Goal: Task Accomplishment & Management: Complete application form

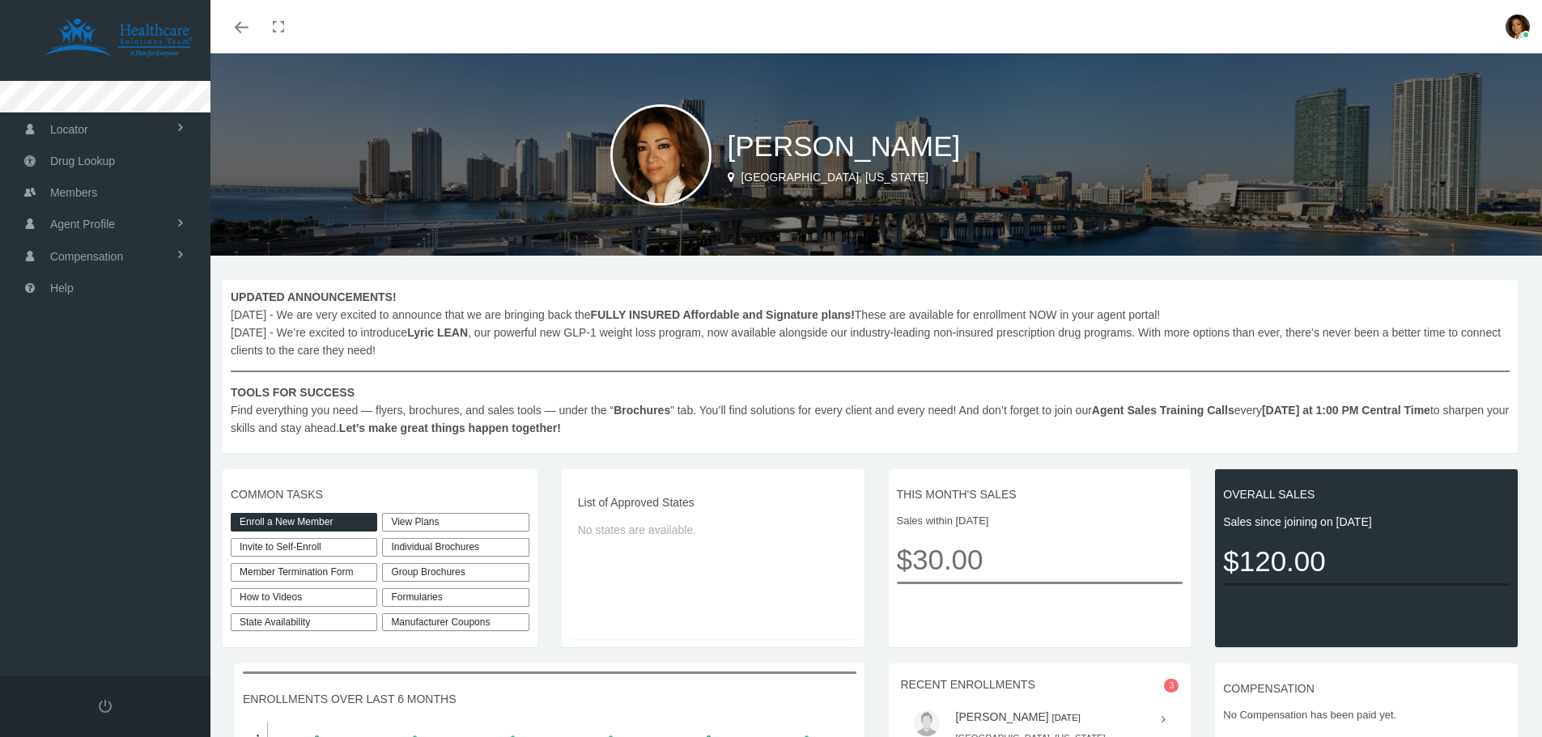
scroll to position [281, 0]
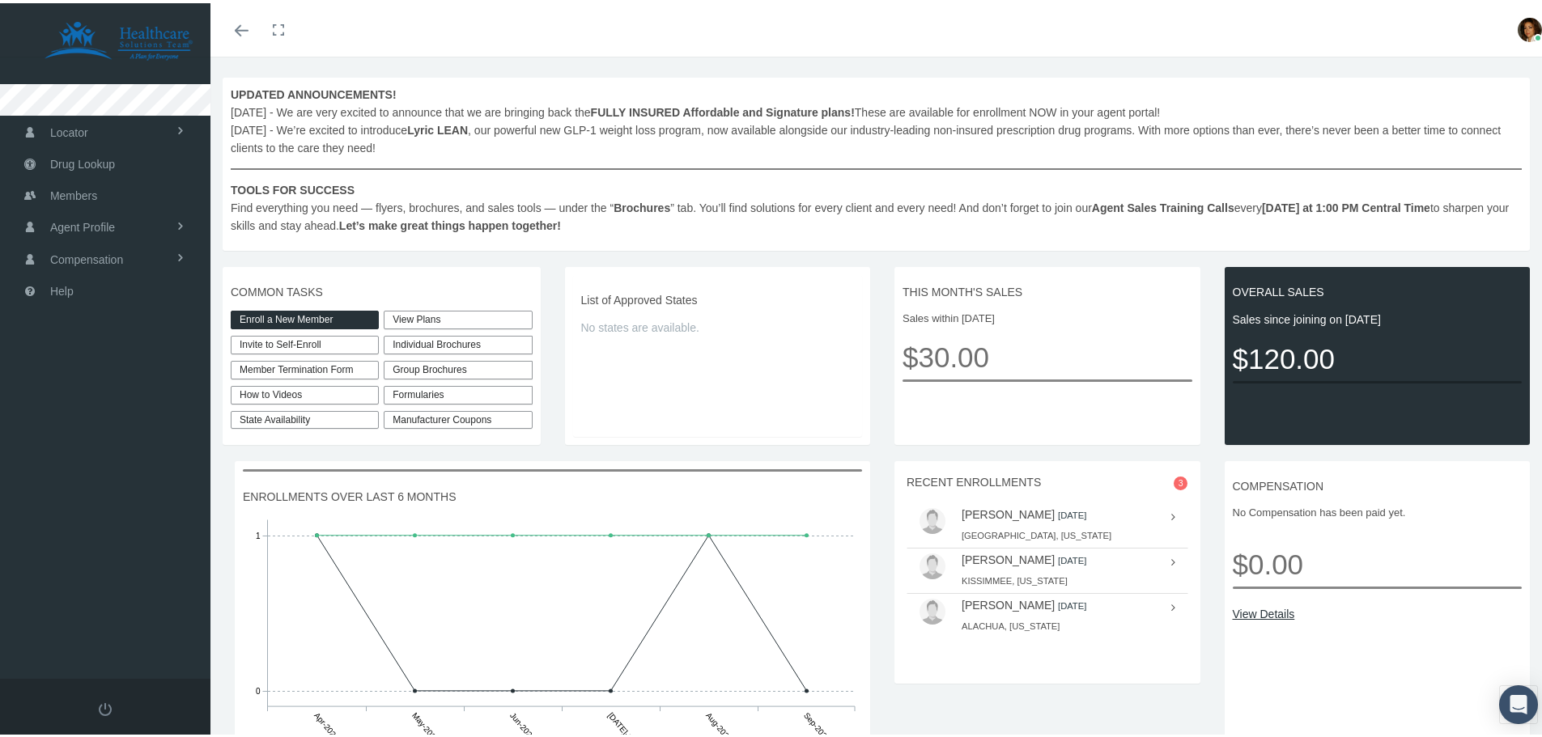
scroll to position [281, 0]
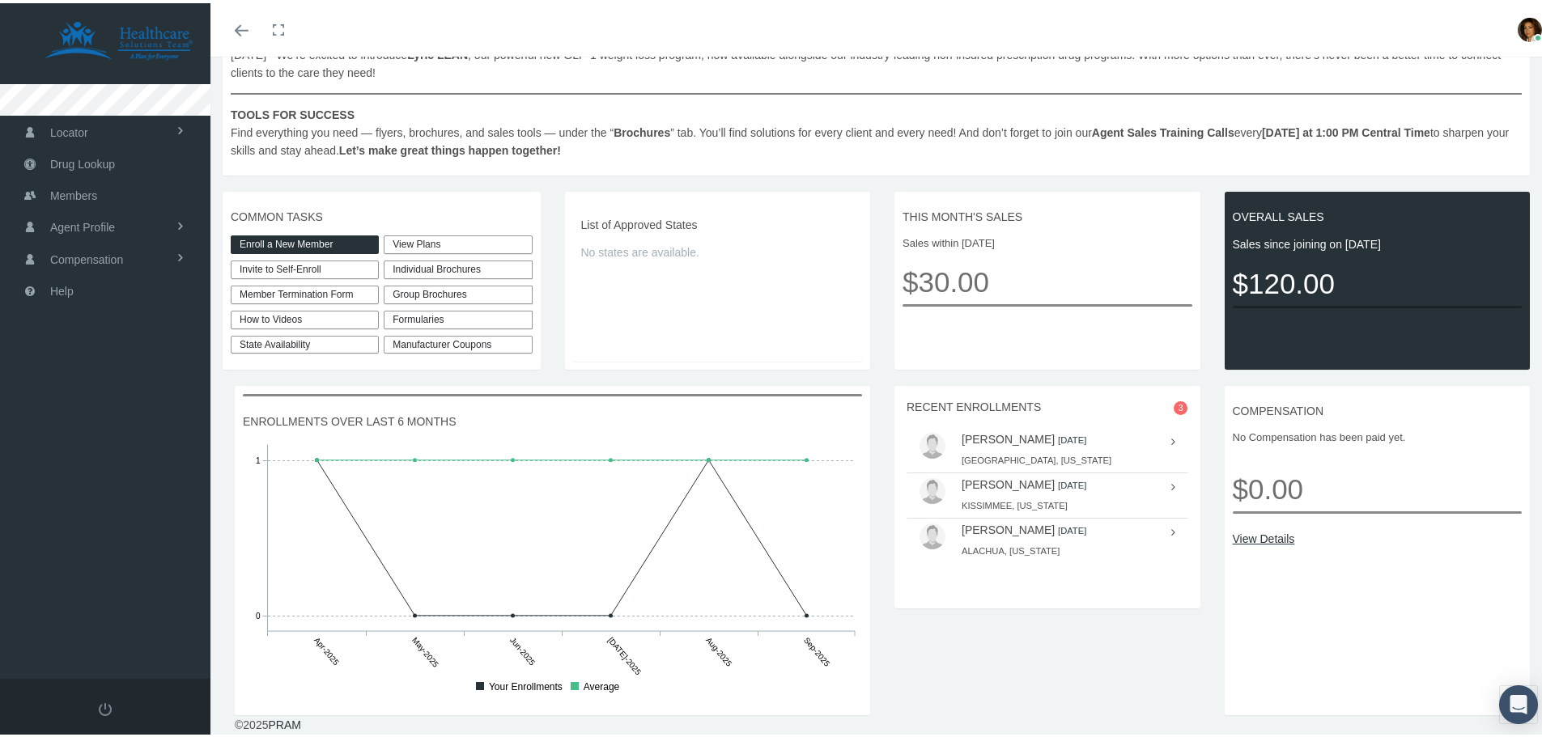
click at [458, 267] on div "Individual Brochures" at bounding box center [458, 266] width 148 height 19
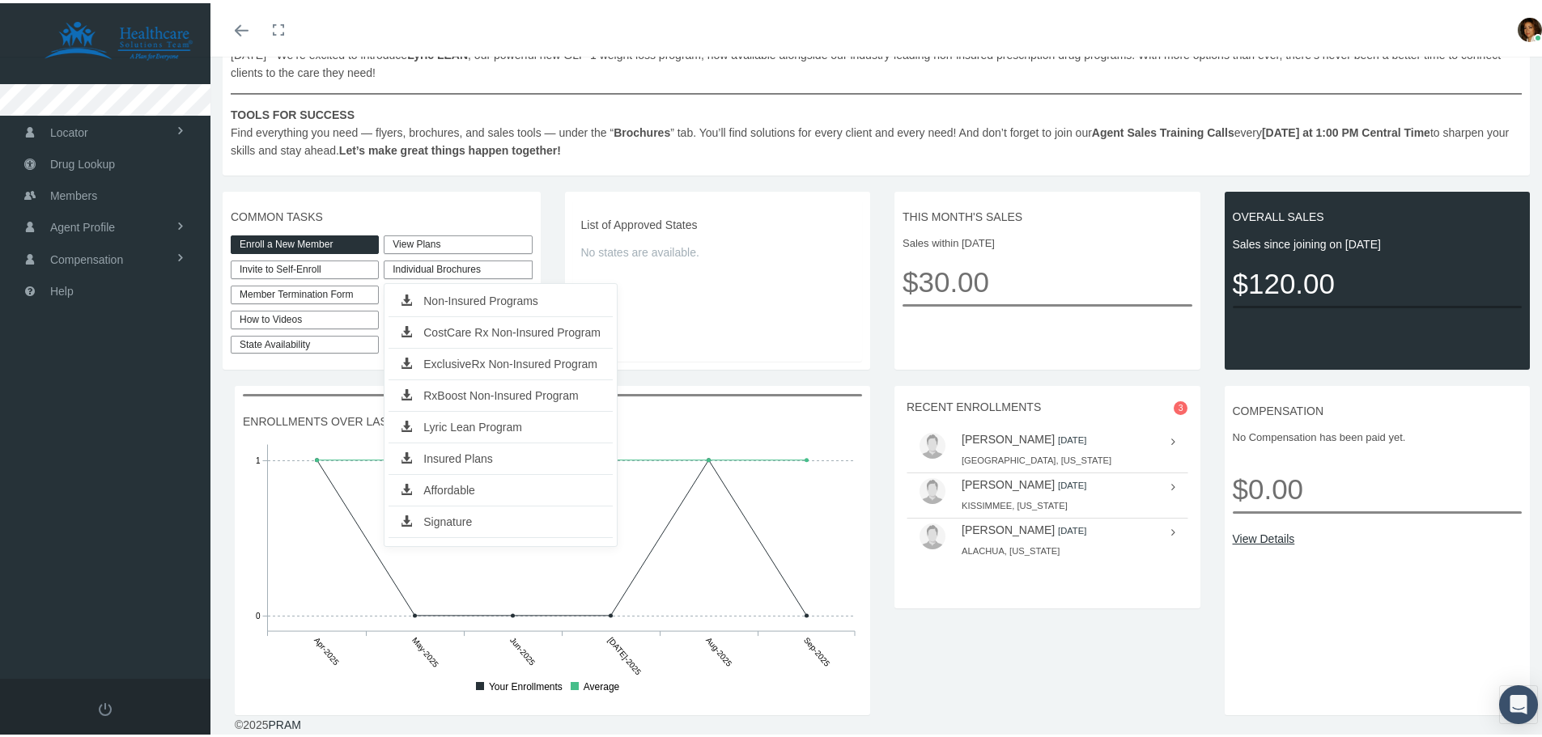
click at [571, 362] on link "ExclusiveRx Non-Insured Program" at bounding box center [501, 361] width 224 height 23
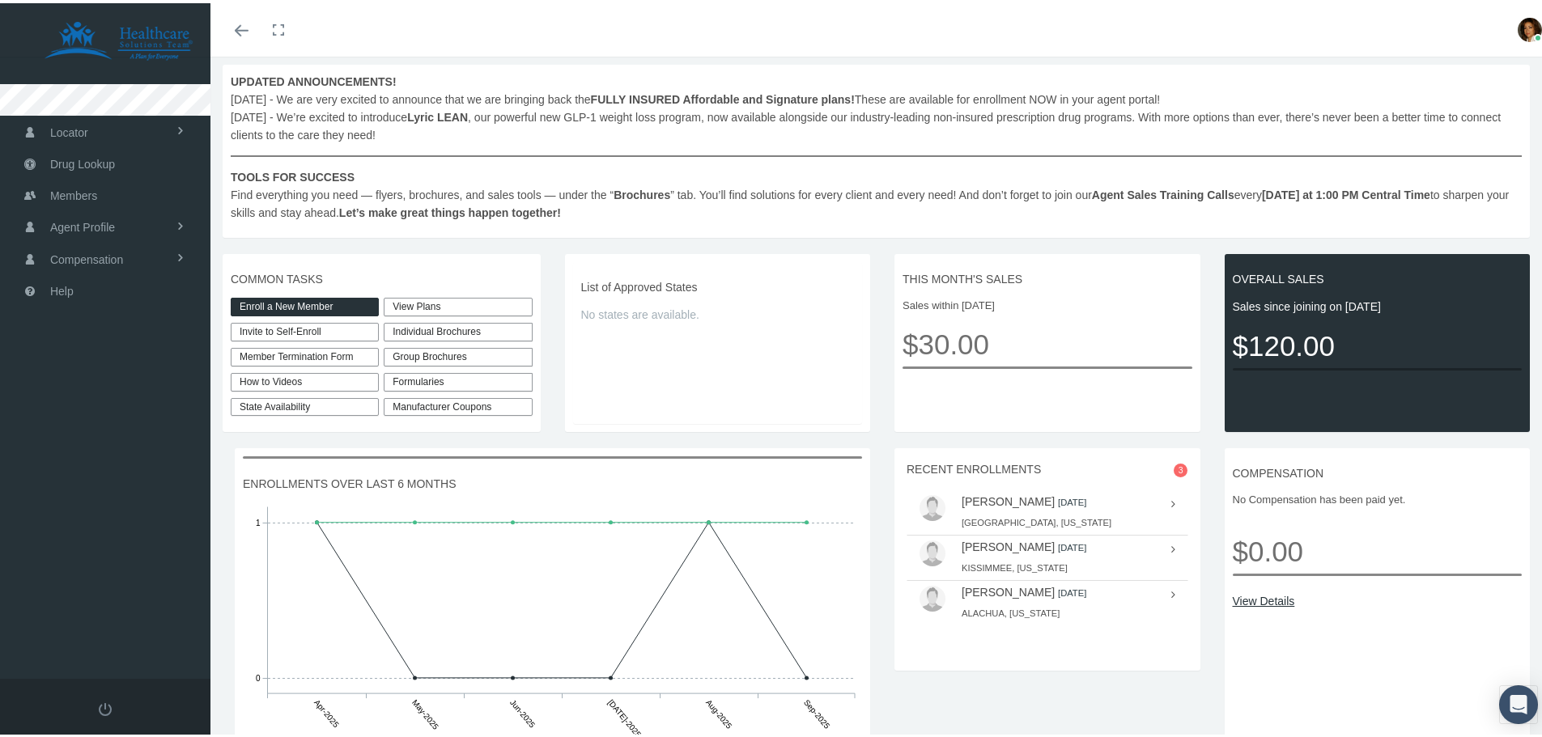
scroll to position [0, 0]
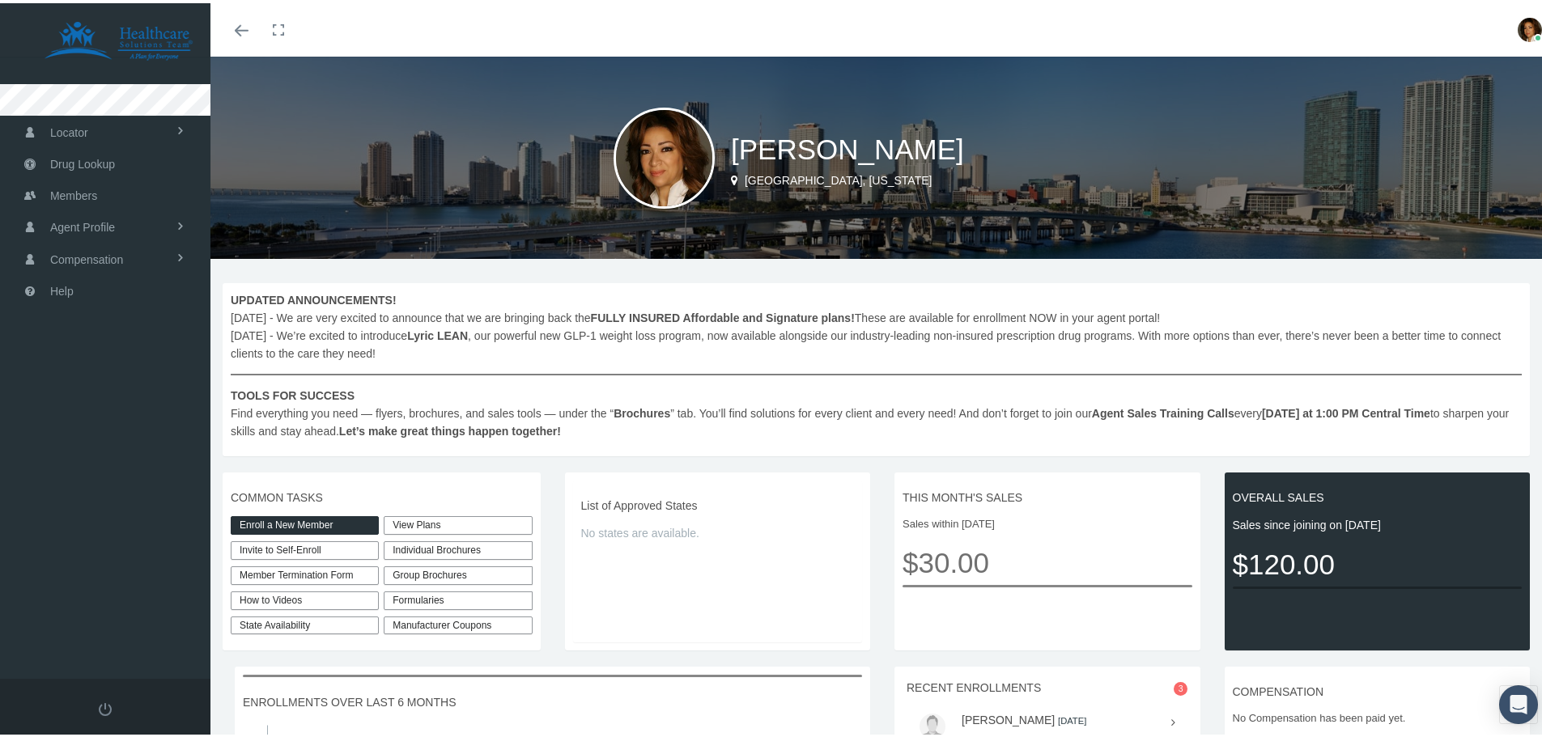
click at [285, 548] on link "Invite to Self-Enroll" at bounding box center [305, 547] width 148 height 19
type input "https://prod.pram.com/directenrollment/9492?sc=UhPeZf61WCpsFO"
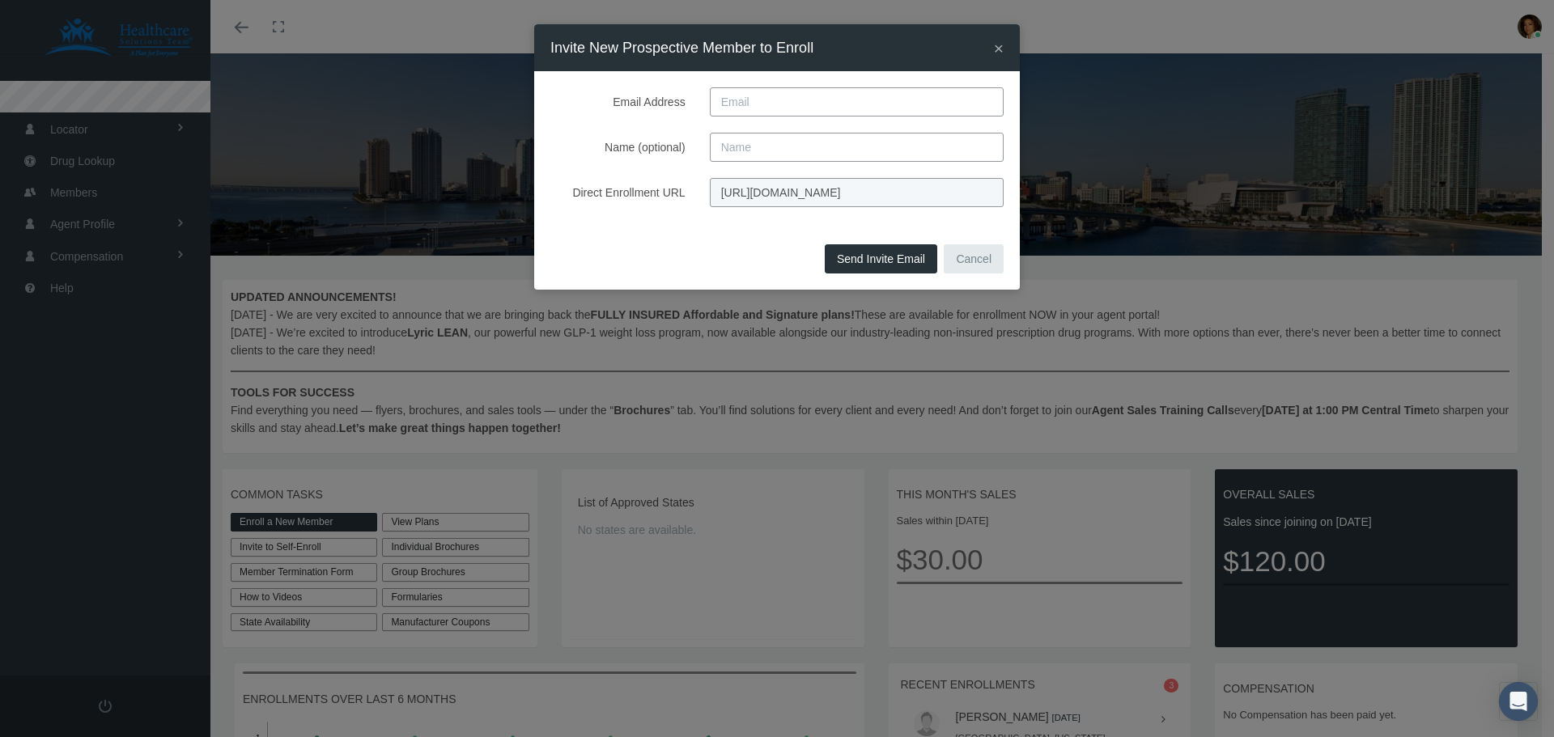
click at [997, 52] on span "×" at bounding box center [999, 48] width 10 height 19
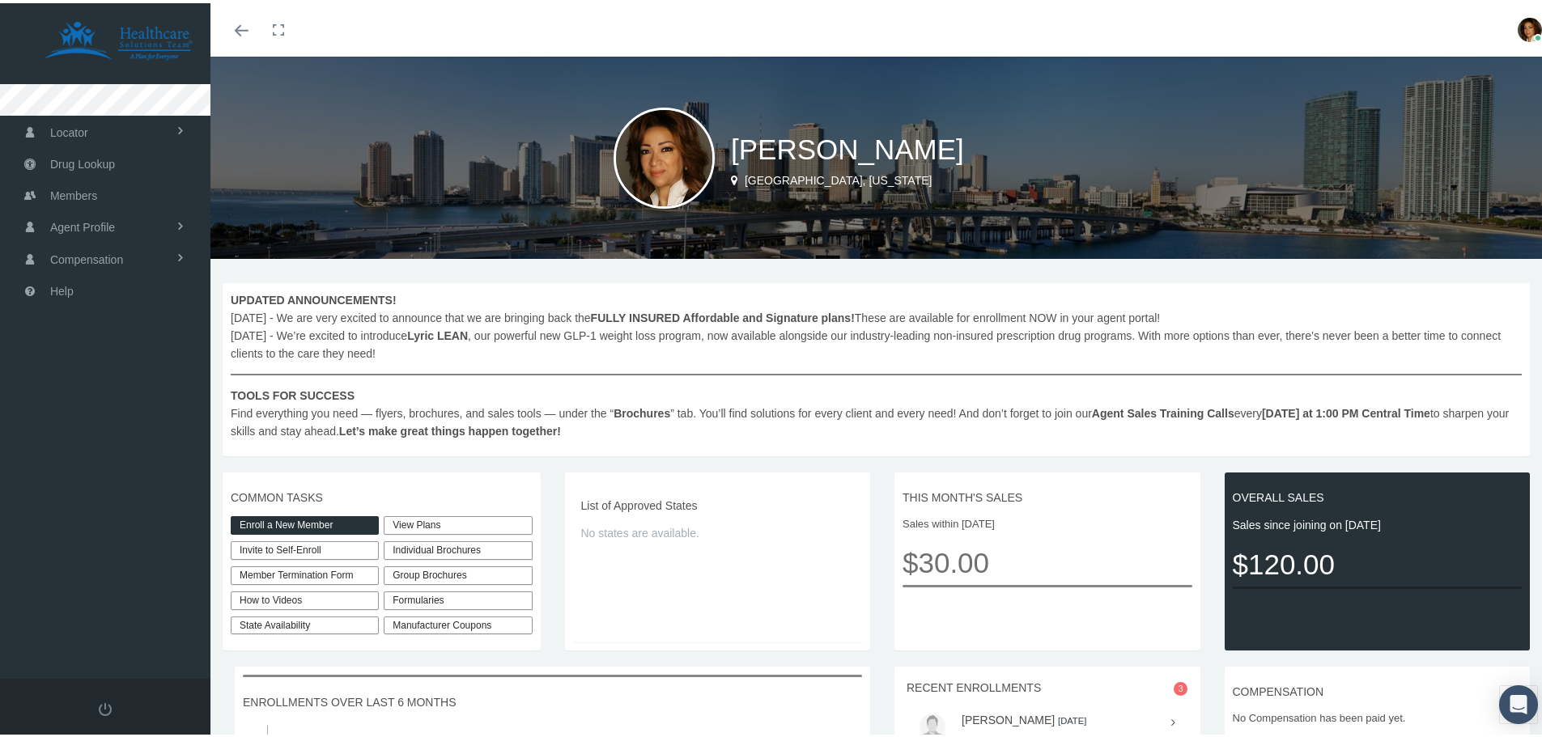
click at [332, 546] on link "Invite to Self-Enroll" at bounding box center [305, 547] width 148 height 19
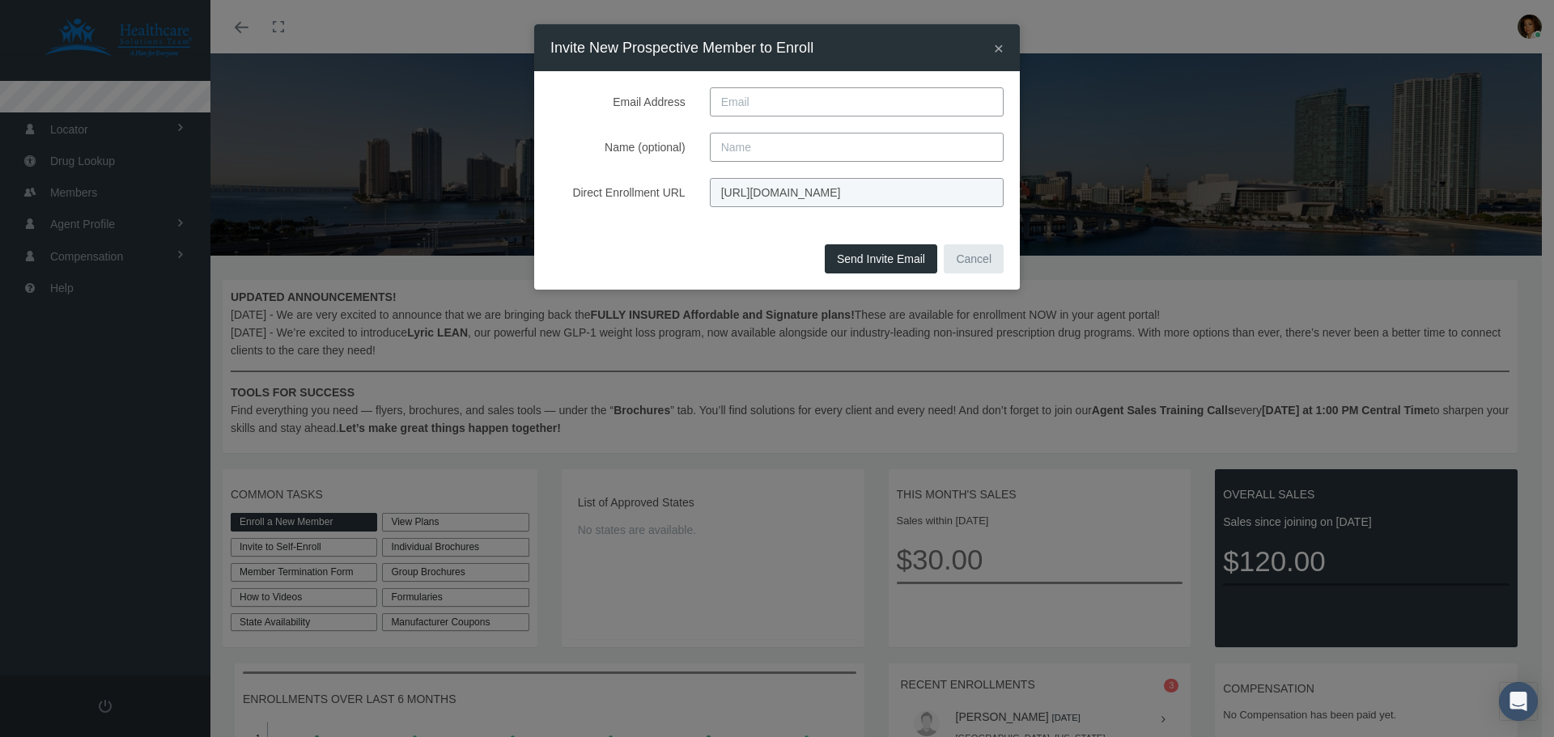
click at [762, 112] on input "Email Address" at bounding box center [857, 101] width 294 height 29
paste input "From sherilabriola20@gmail.com"
drag, startPoint x: 753, startPoint y: 98, endPoint x: 668, endPoint y: 96, distance: 85.0
click at [668, 96] on div "Email Address From sherilabriola20@gmail.com" at bounding box center [777, 101] width 478 height 29
type input "sherilabriola20@gmail.com"
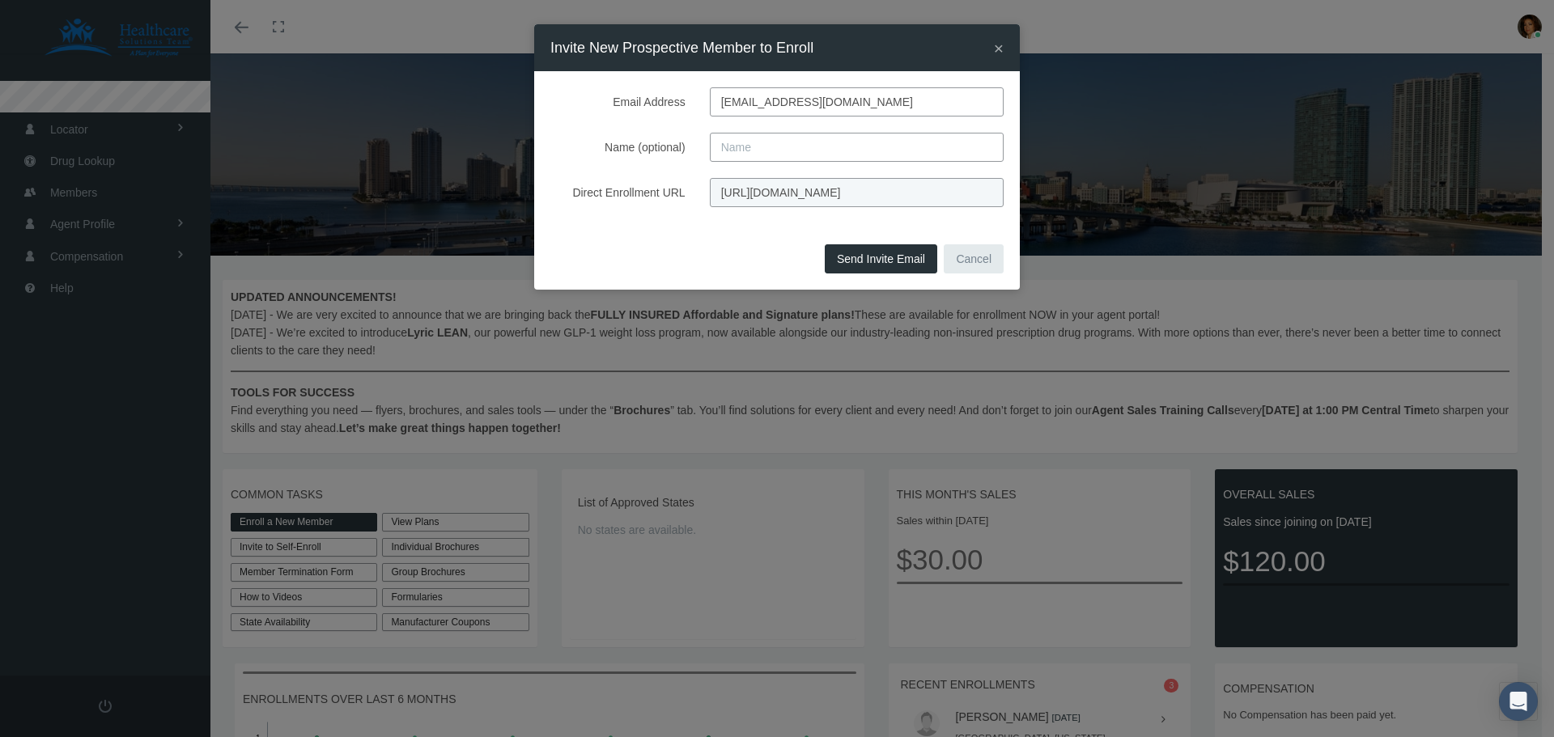
click at [767, 144] on input "Name (optional)" at bounding box center [857, 147] width 294 height 29
type input "Sheri Labriola"
click at [886, 261] on button "Send Invite Email" at bounding box center [881, 258] width 113 height 29
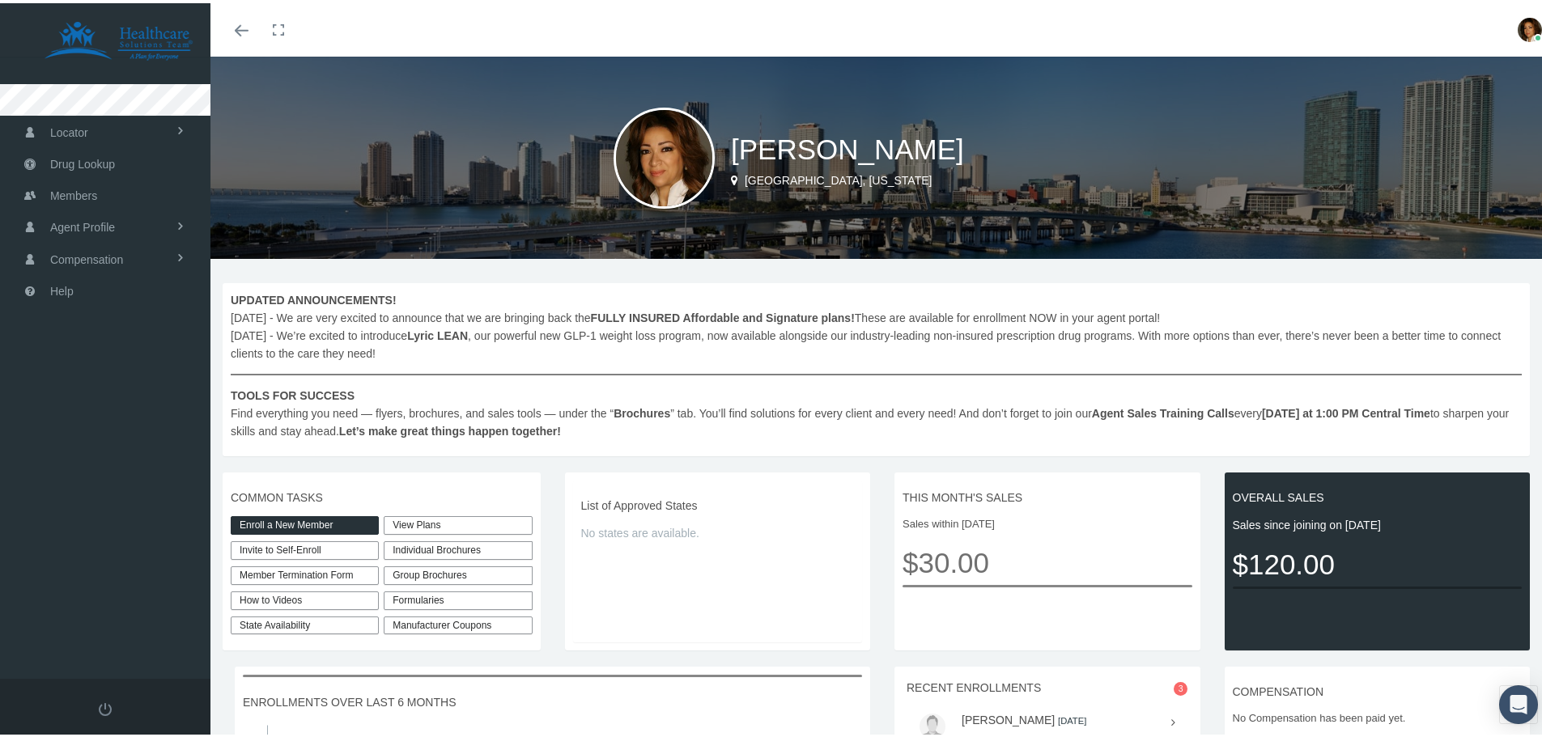
click at [313, 525] on link "Enroll a New Member" at bounding box center [305, 522] width 148 height 19
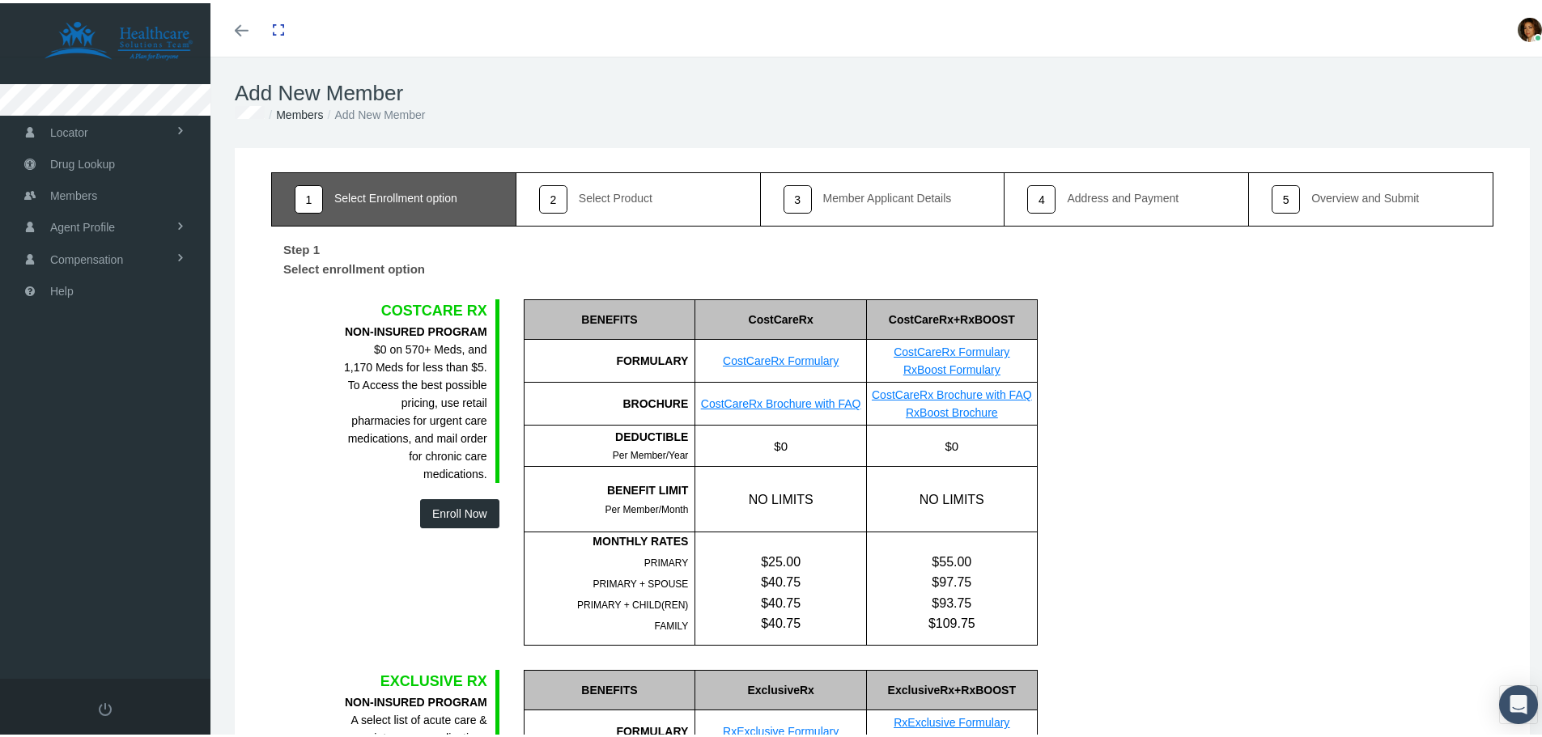
click at [452, 508] on button "Enroll Now" at bounding box center [459, 510] width 79 height 29
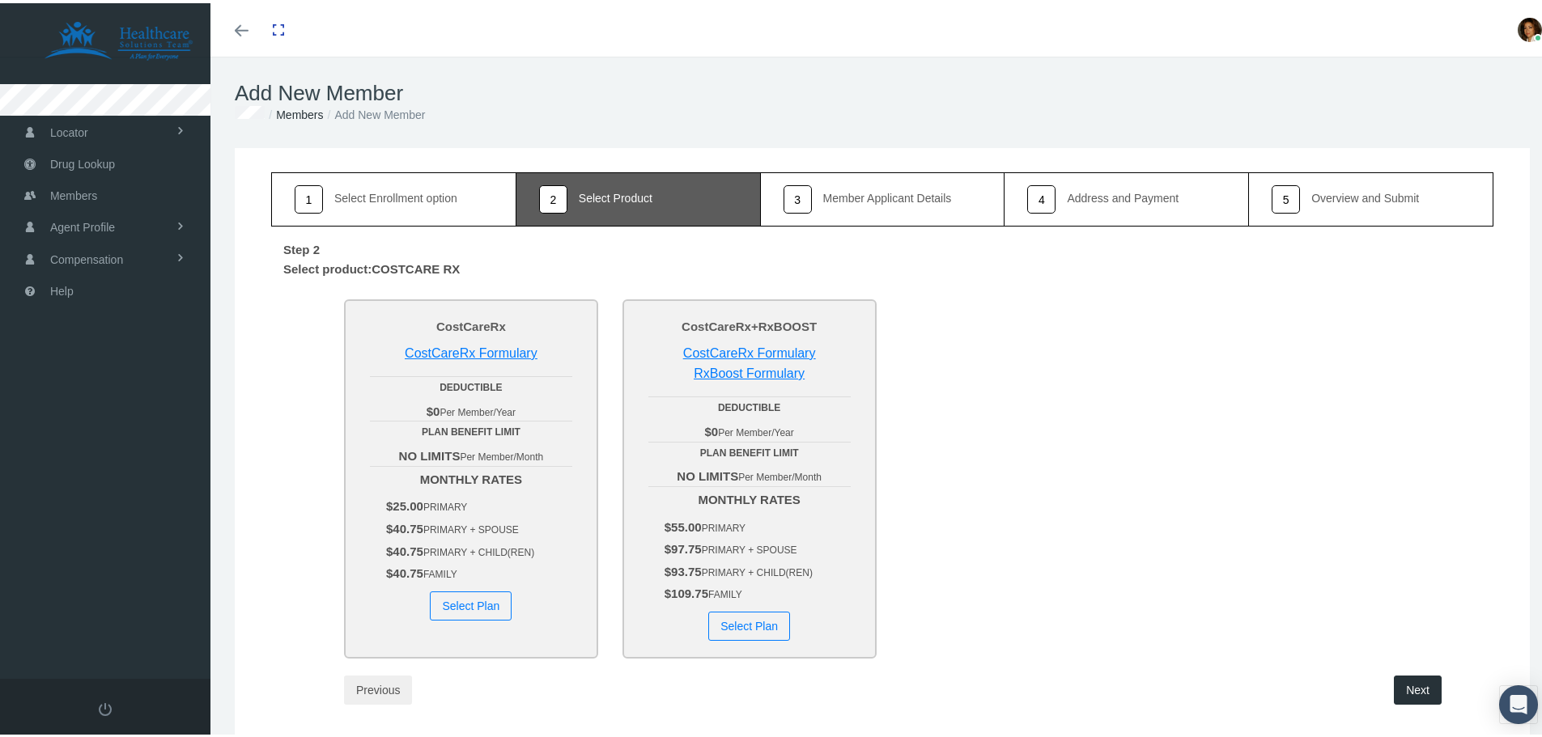
click at [452, 603] on button "Select Plan" at bounding box center [471, 602] width 82 height 29
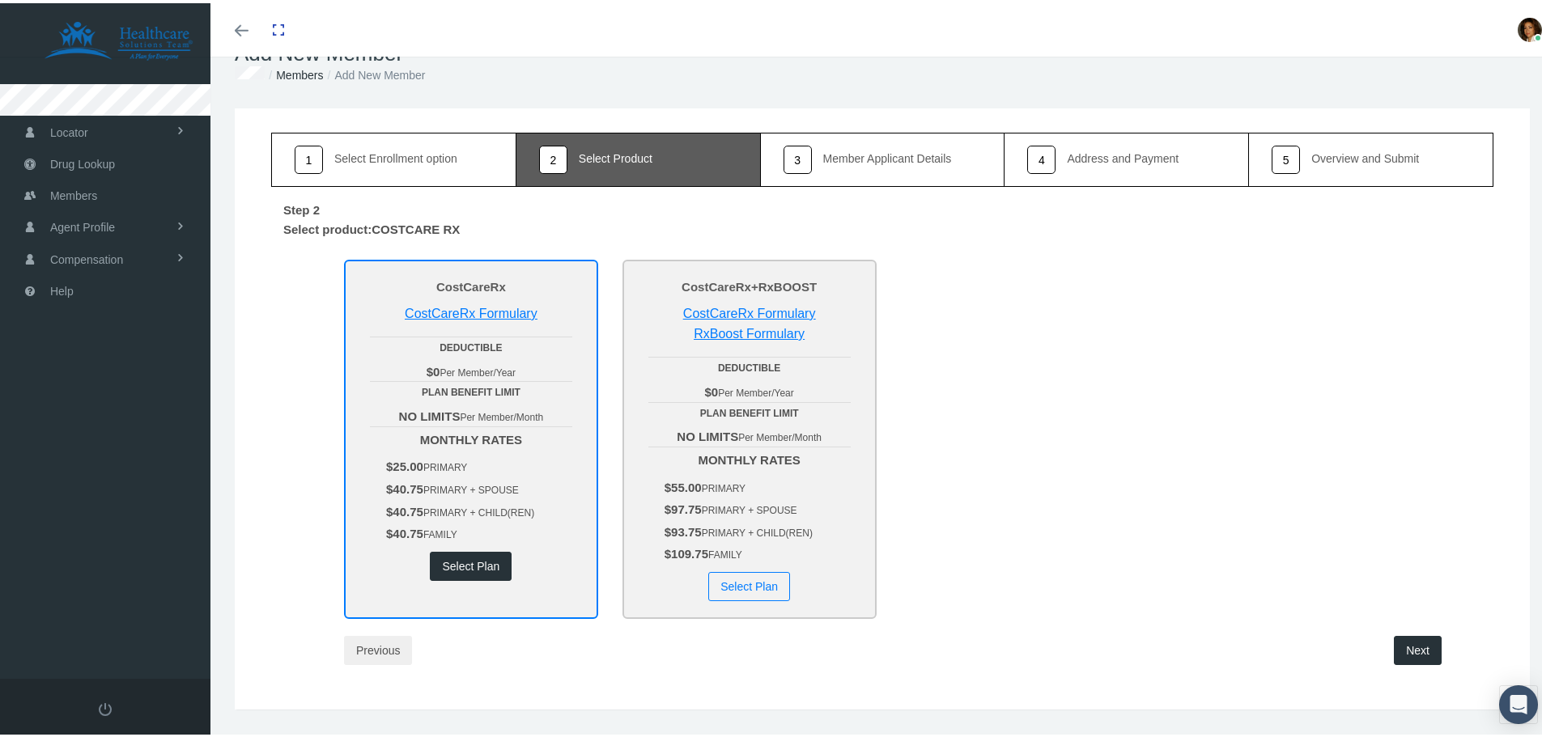
scroll to position [75, 0]
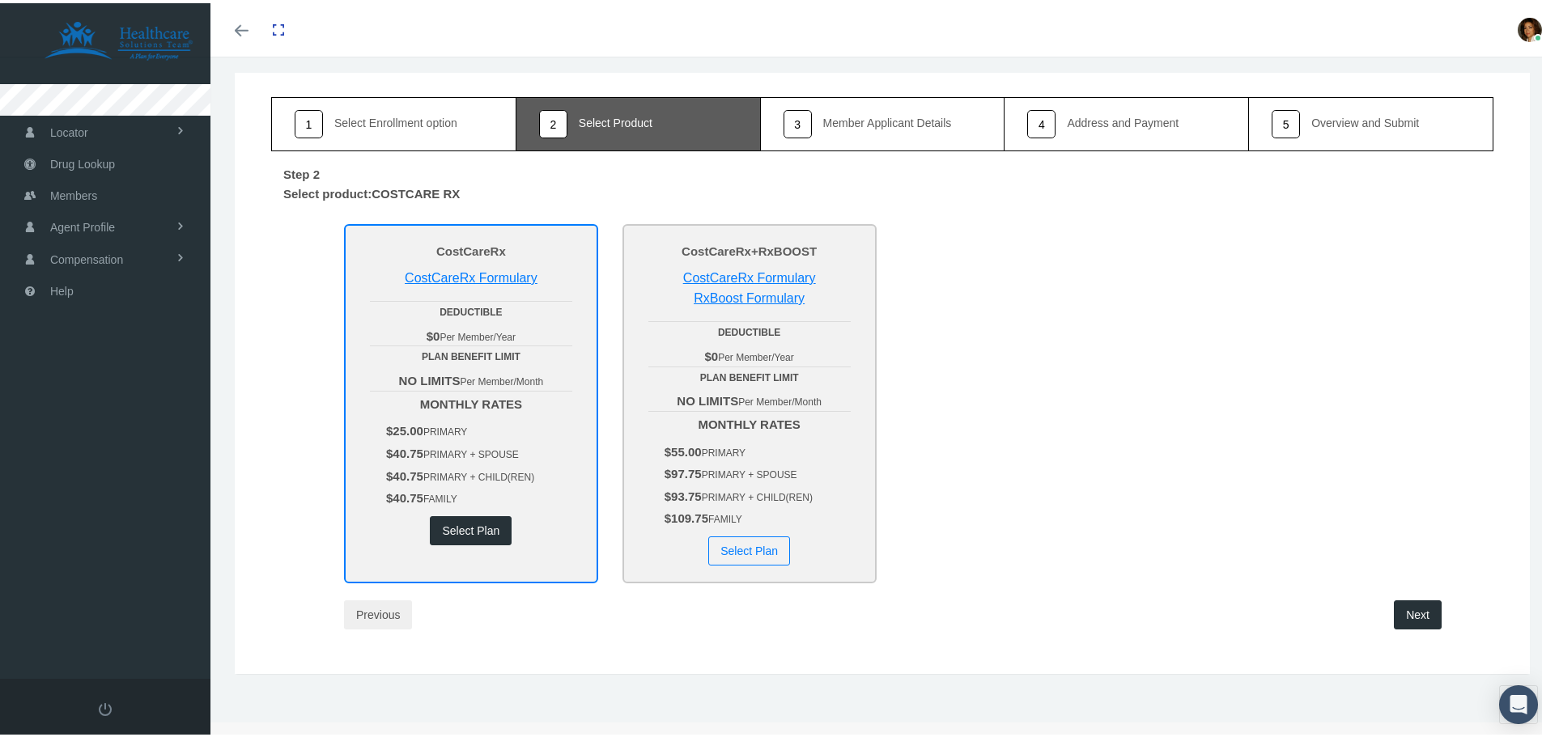
click at [1418, 607] on button "Next" at bounding box center [1418, 611] width 48 height 29
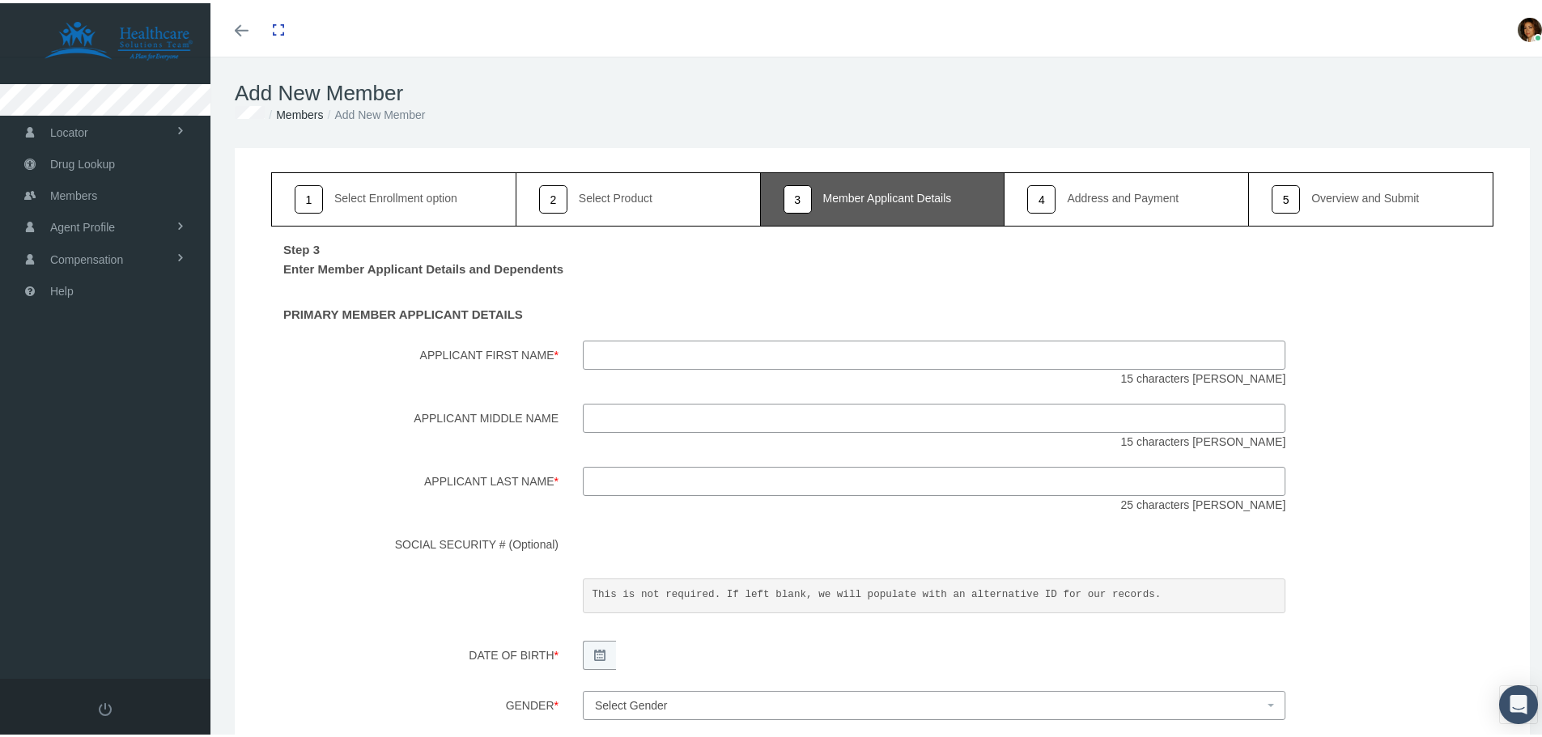
click at [709, 354] on input "Applicant First Name *" at bounding box center [934, 352] width 703 height 29
type input "Sheri Labriola"
click at [631, 480] on input "Applicant Last Name *" at bounding box center [934, 478] width 703 height 29
type input "Labriola"
click at [716, 355] on input "Sheri Labriola" at bounding box center [934, 352] width 703 height 29
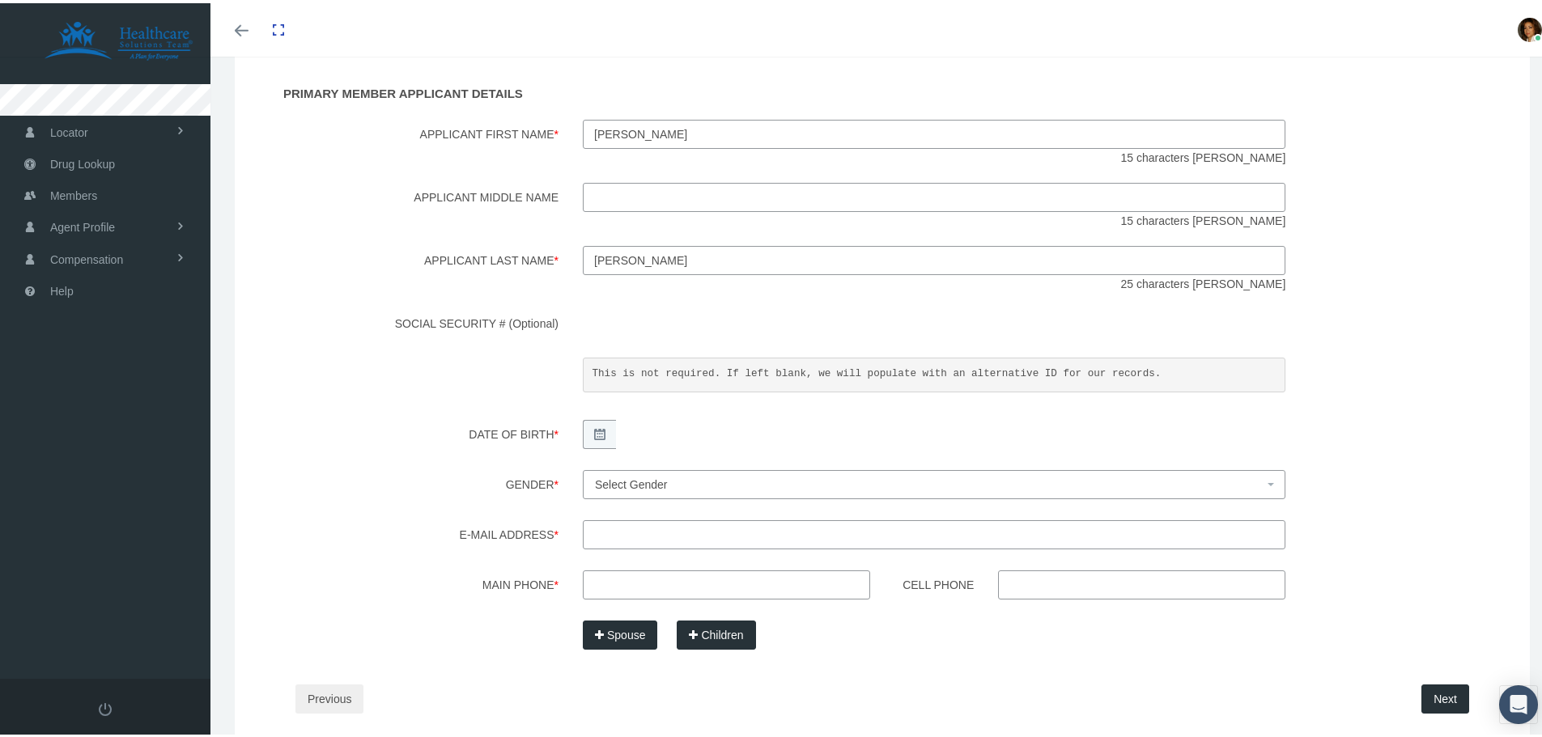
scroll to position [243, 0]
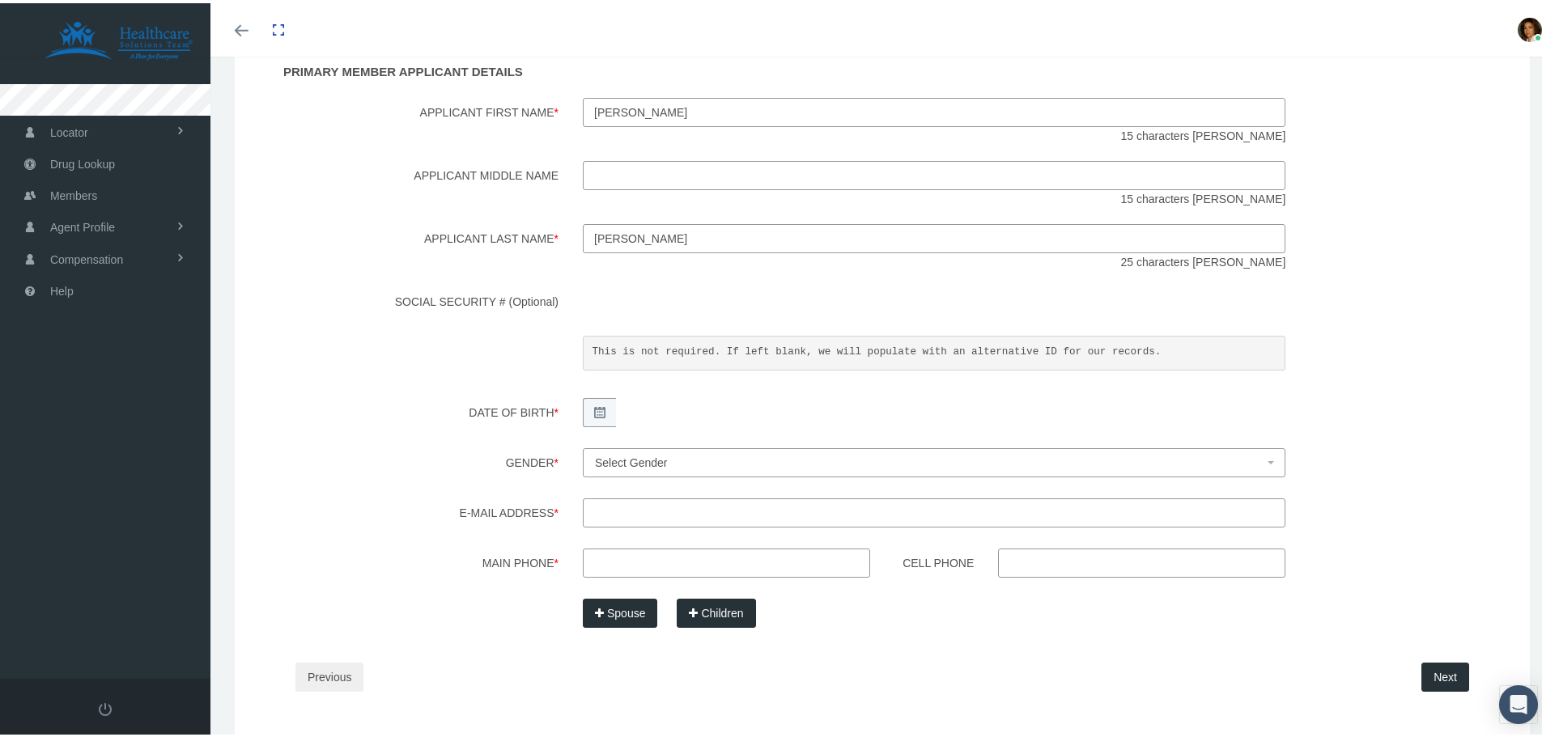
type input "Sheri"
click at [653, 464] on span "Select Gender" at bounding box center [631, 459] width 73 height 13
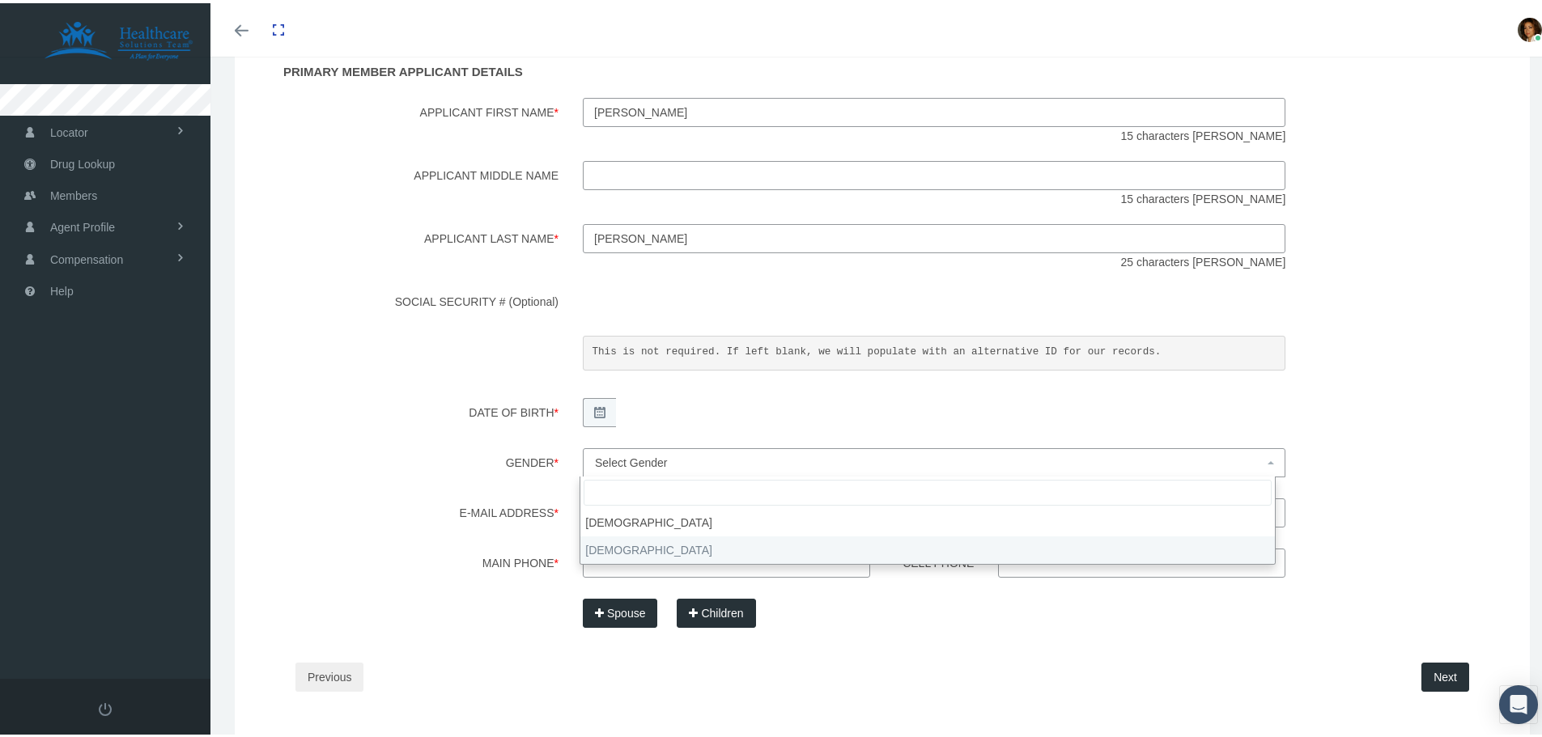
select select "F"
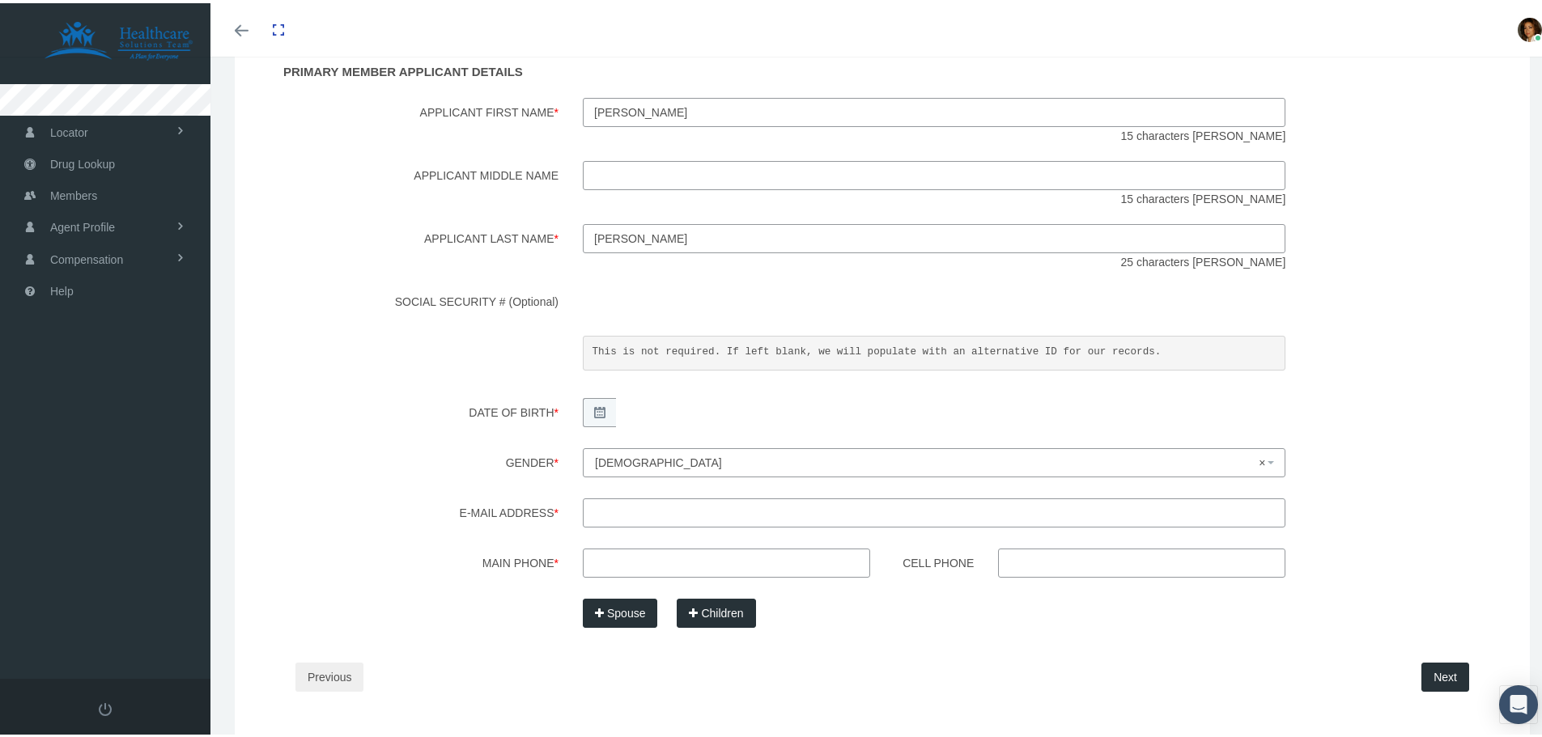
click at [621, 519] on input "E-mail Address *" at bounding box center [934, 509] width 703 height 29
paste input "From sherilabriola20@gmail.com"
drag, startPoint x: 622, startPoint y: 512, endPoint x: 551, endPoint y: 512, distance: 71.2
click at [551, 512] on div "E-mail Address * From sherilabriola20@gmail.com" at bounding box center [882, 512] width 1246 height 34
type input "sherilabriola20@gmail.com"
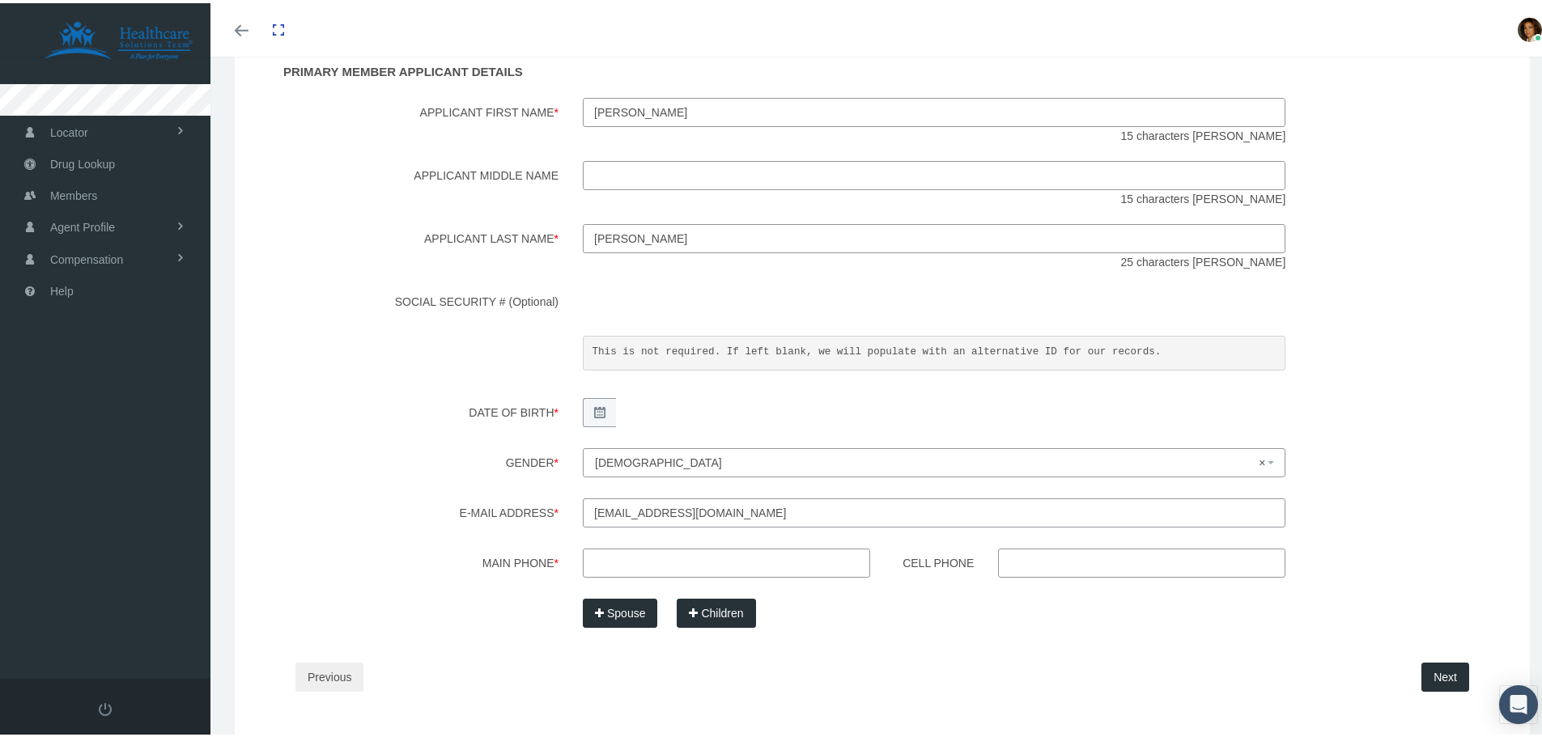
click at [623, 558] on input "Main Phone *" at bounding box center [726, 560] width 287 height 29
click at [1036, 562] on input "Cell Phone" at bounding box center [1141, 560] width 287 height 29
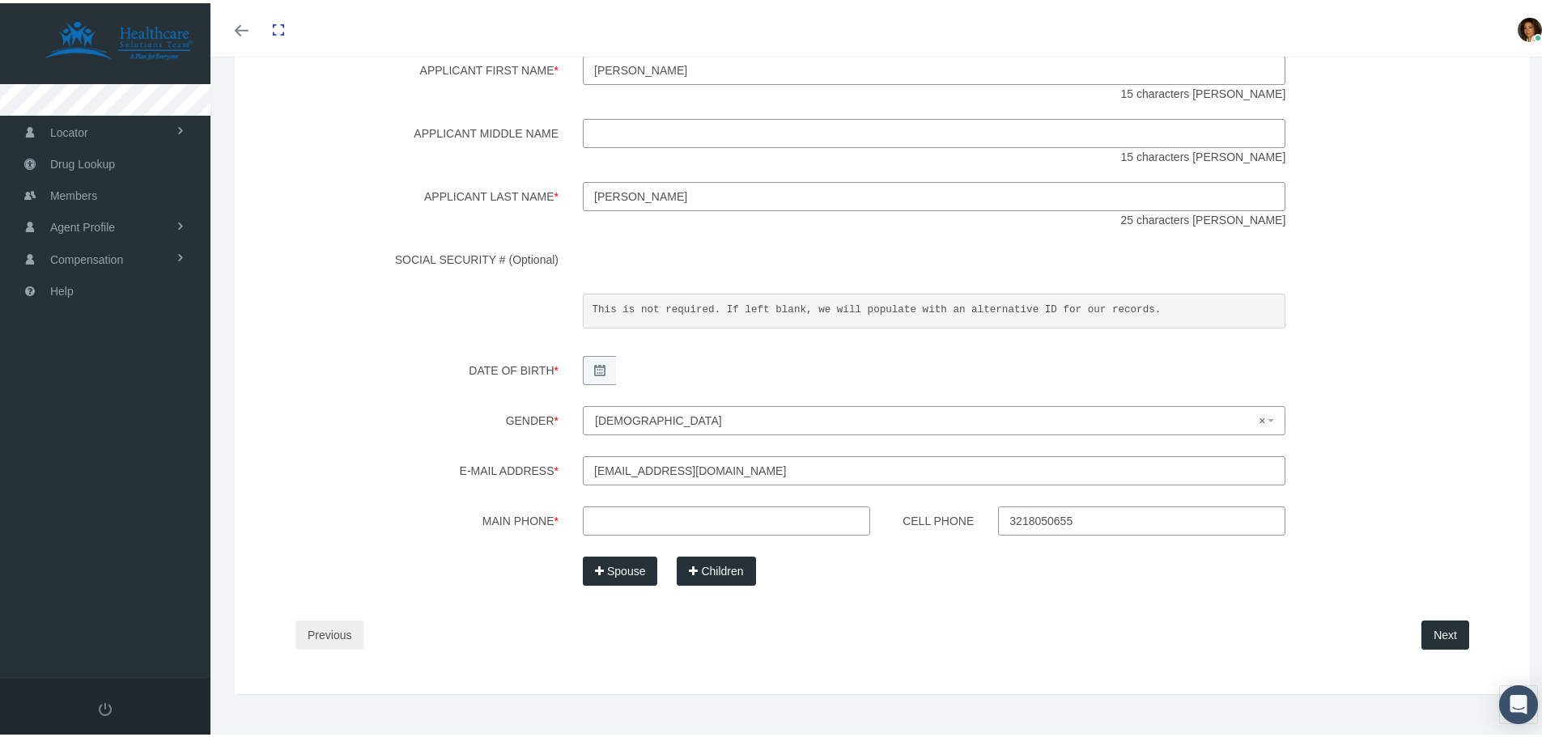
scroll to position [305, 0]
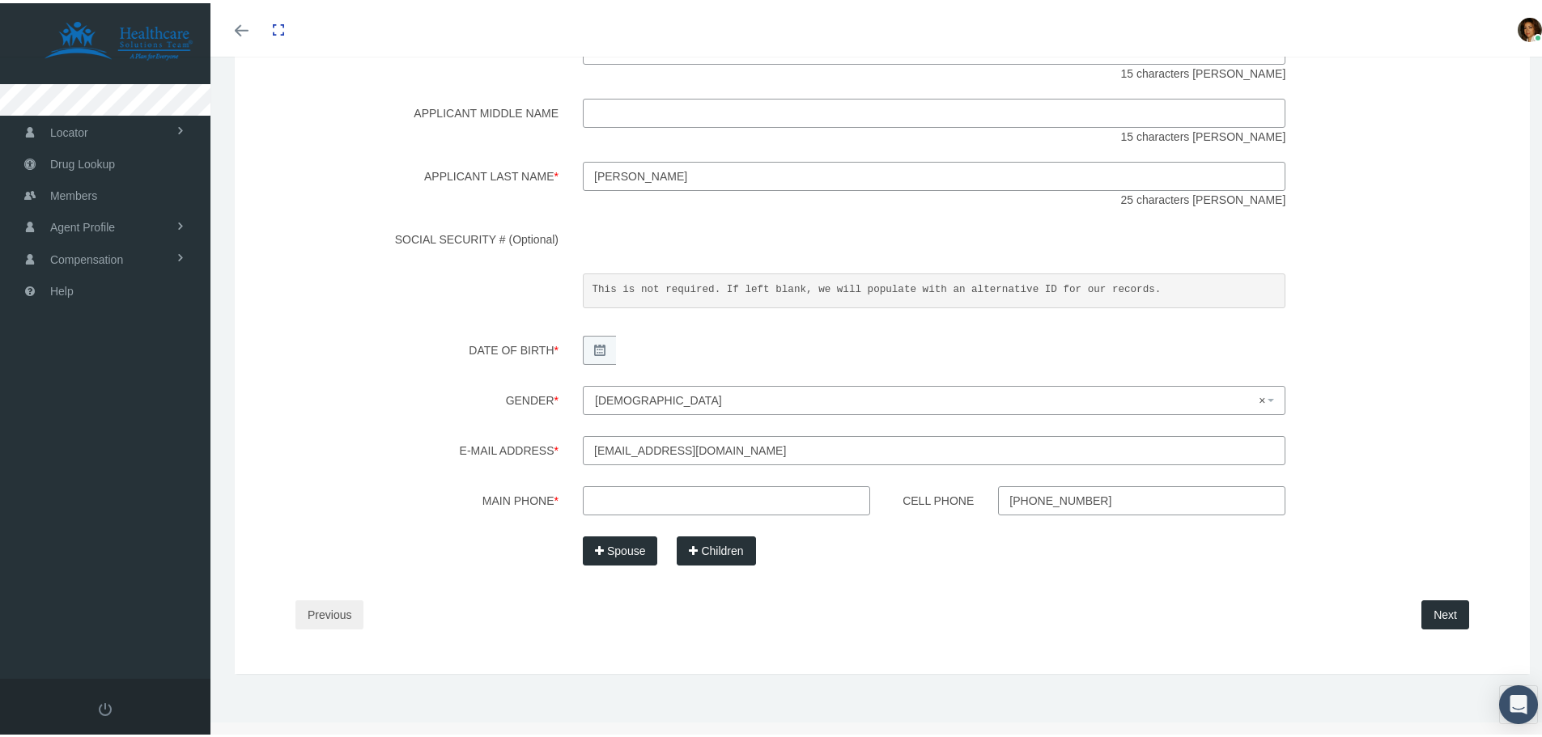
click at [1431, 614] on button "Next" at bounding box center [1445, 611] width 48 height 29
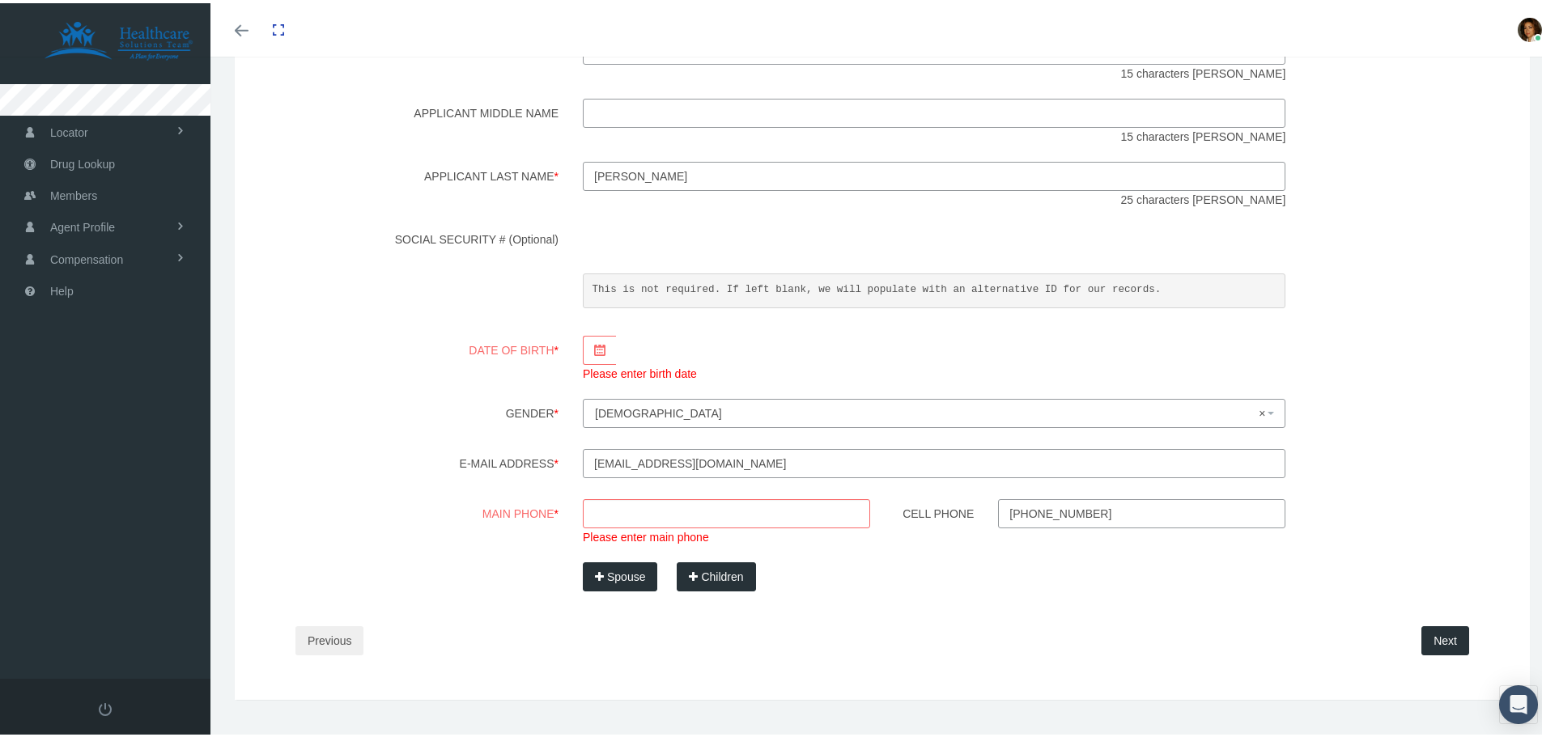
click at [913, 612] on div "Step 3 Enter Member Applicant Details and Dependents PRIMARY MEMBER APPLICANT D…" at bounding box center [882, 295] width 1222 height 754
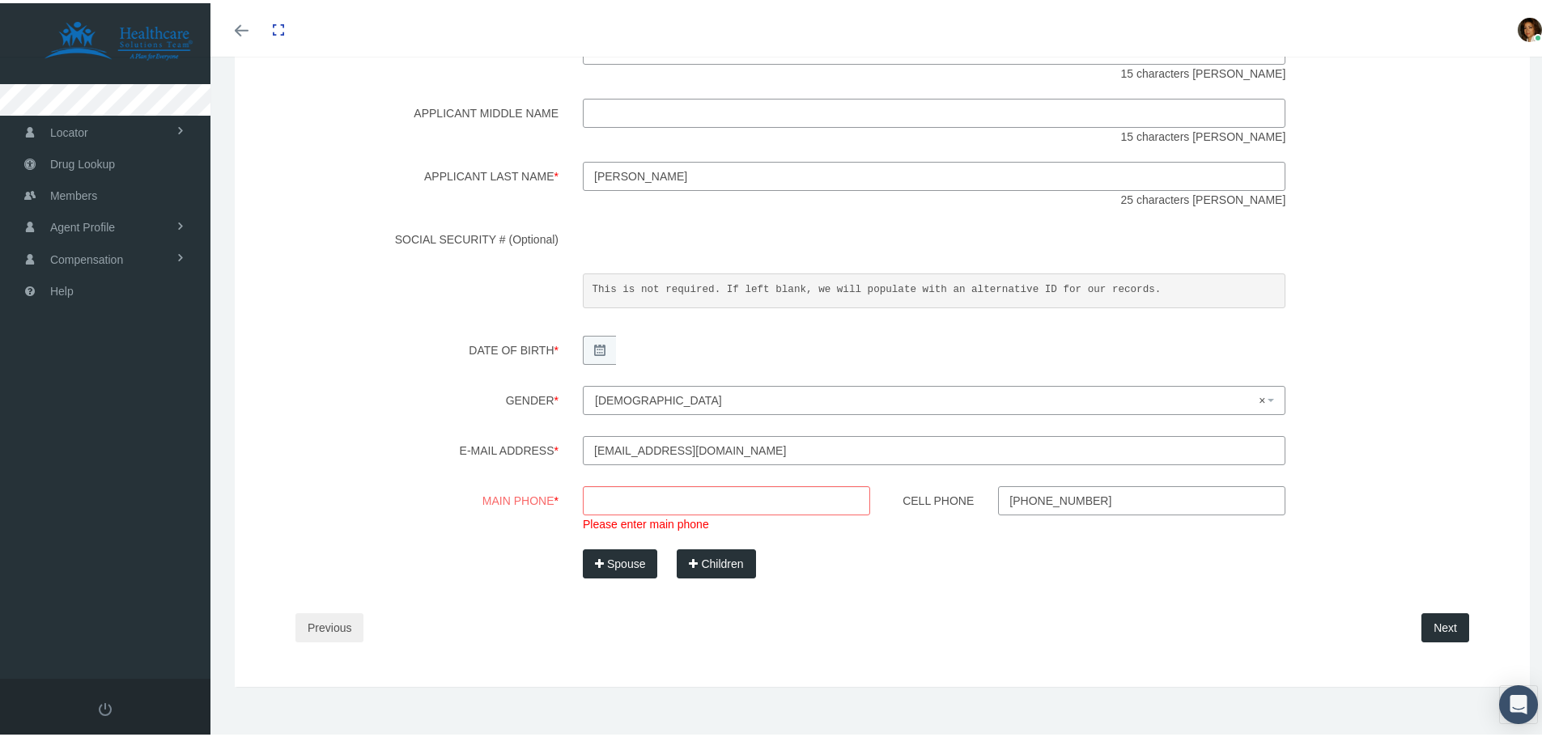
click at [1007, 588] on div "Step 3 Enter Member Applicant Details and Dependents PRIMARY MEMBER APPLICANT D…" at bounding box center [882, 288] width 1222 height 741
drag, startPoint x: 1100, startPoint y: 493, endPoint x: 945, endPoint y: 493, distance: 155.4
click at [945, 493] on div "Cell Phone 321-805-0655" at bounding box center [1193, 497] width 623 height 29
type input "321-805-0655"
paste input "321-805-0655"
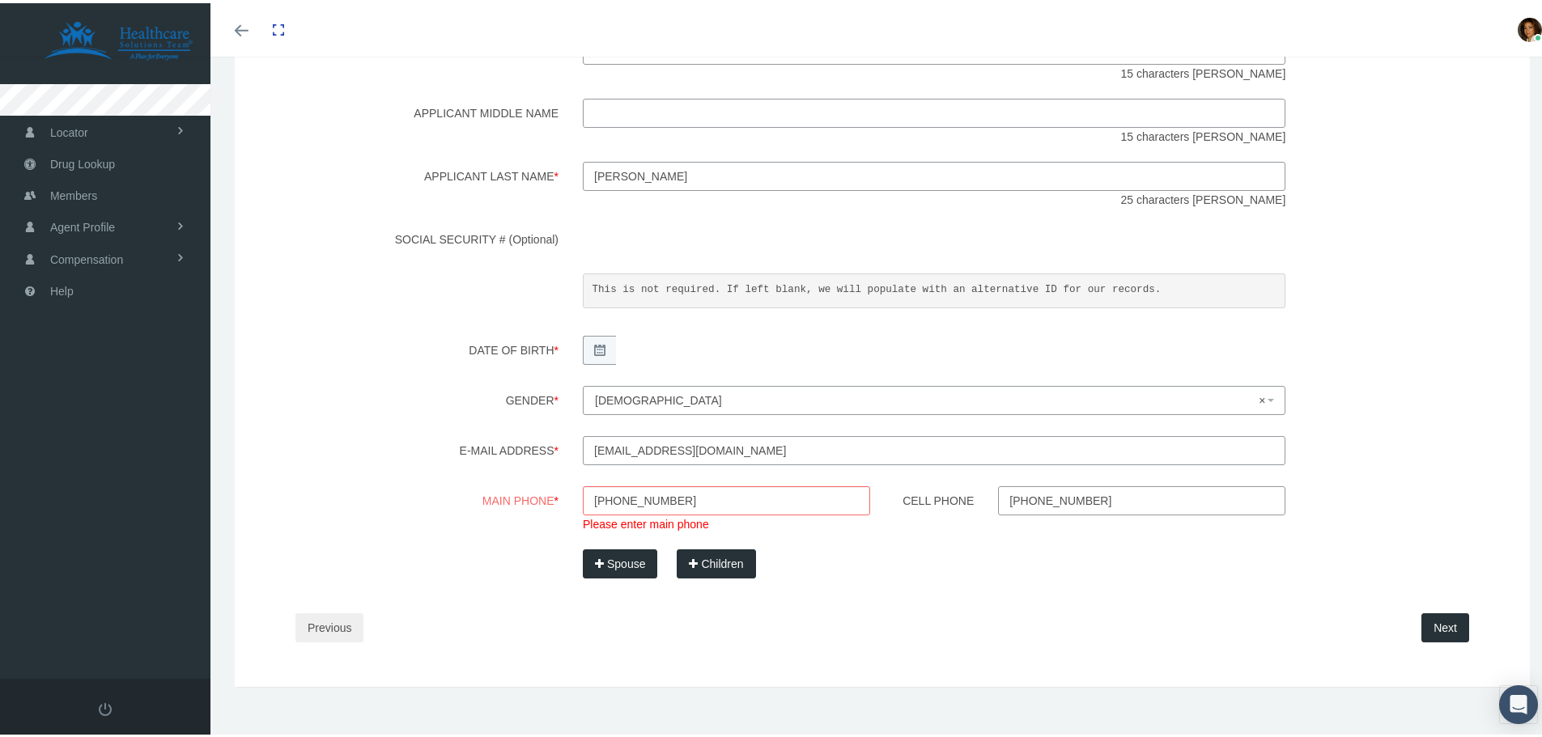
type input "321-805-0655"
click at [898, 639] on div "Step 3 Enter Member Applicant Details and Dependents PRIMARY MEMBER APPLICANT D…" at bounding box center [882, 288] width 1222 height 741
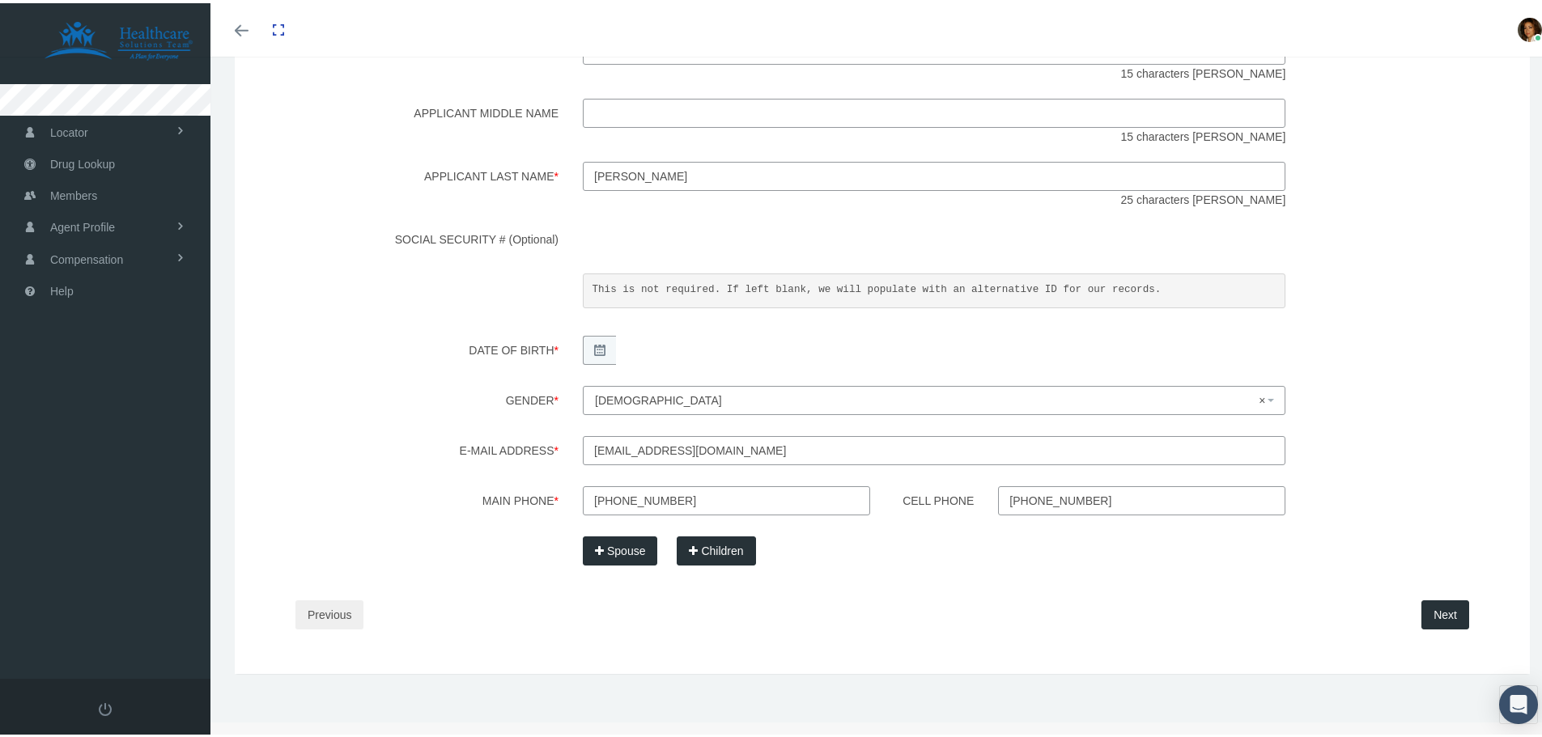
click at [1444, 618] on button "Next" at bounding box center [1445, 611] width 48 height 29
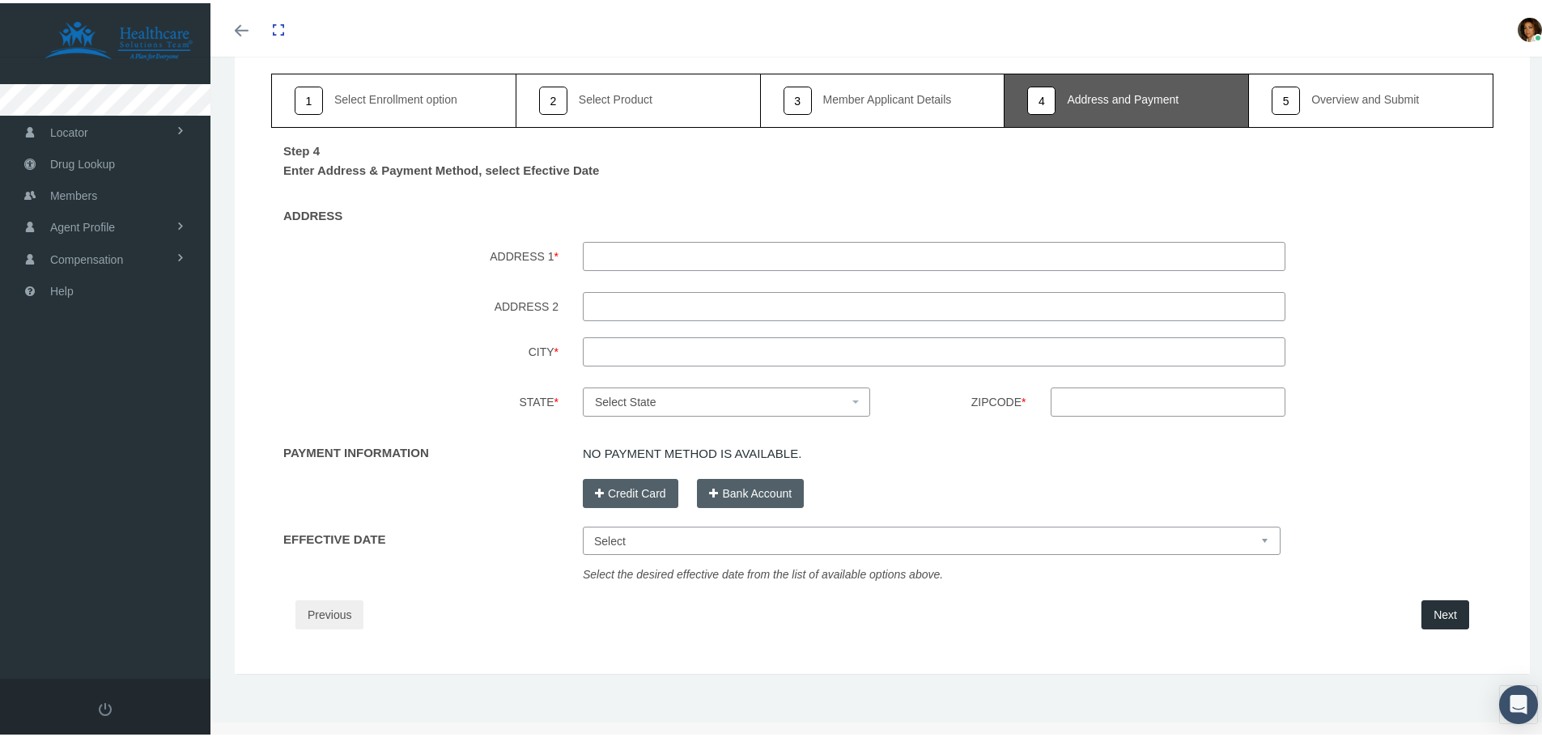
scroll to position [0, 0]
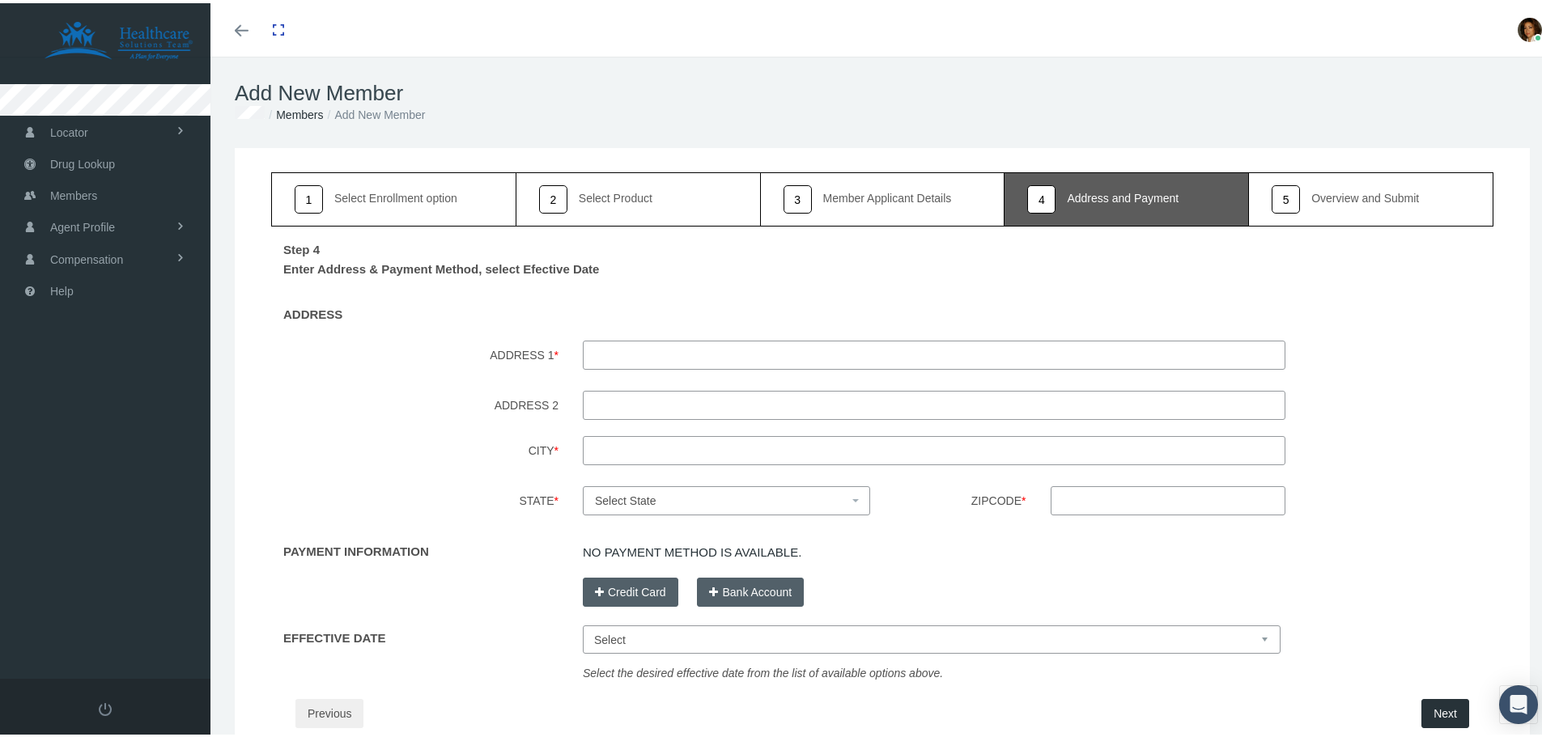
click at [679, 499] on span "Select State" at bounding box center [721, 498] width 253 height 18
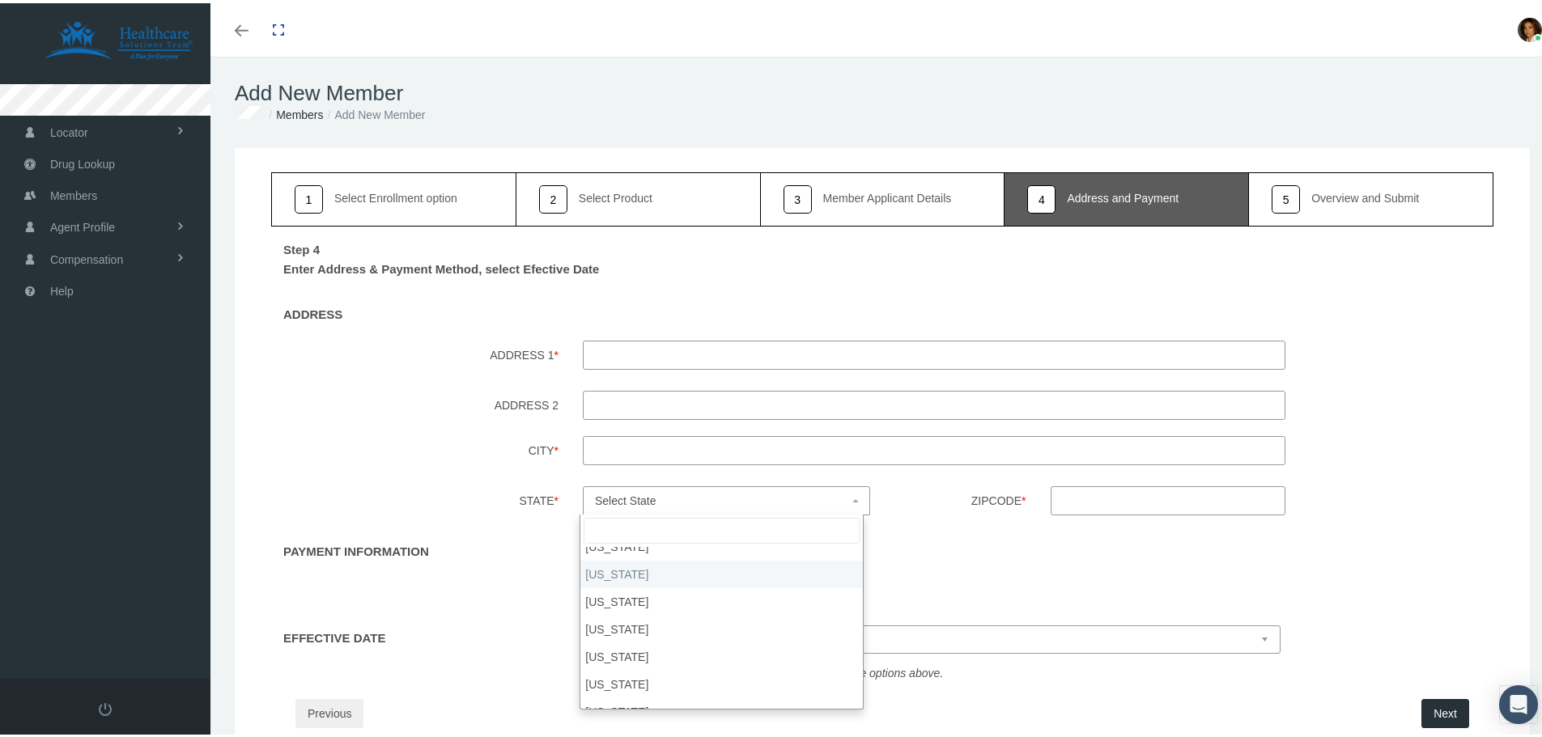
scroll to position [130, 0]
select select "FL"
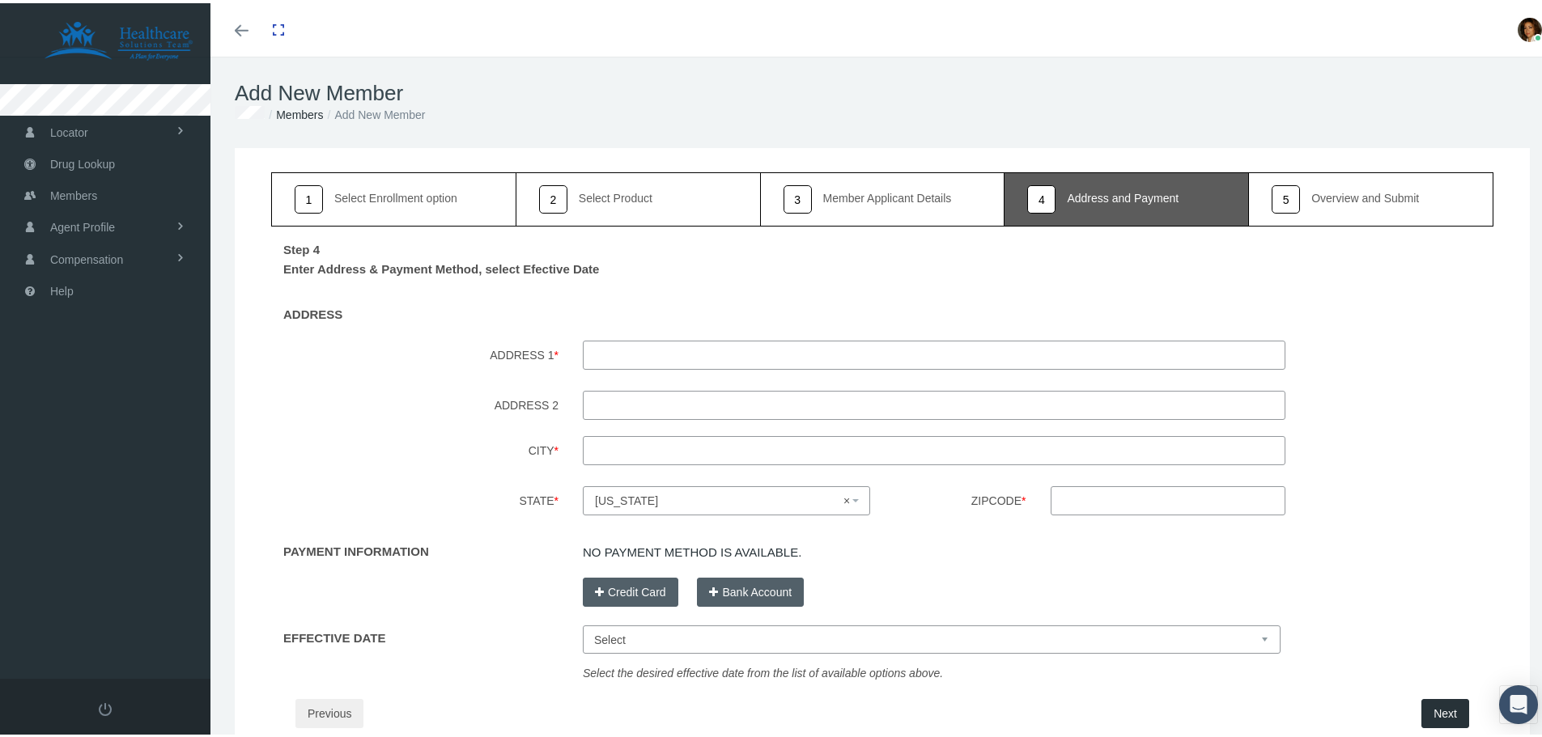
click at [1087, 493] on input "Zipcode *" at bounding box center [1169, 497] width 236 height 29
click at [663, 346] on input "ADDRESS 1 *" at bounding box center [934, 352] width 703 height 29
click at [685, 355] on input "1168 Sunlight court" at bounding box center [934, 352] width 703 height 29
type input "1168 Sunlight court"
click at [626, 449] on input "City *" at bounding box center [934, 447] width 703 height 29
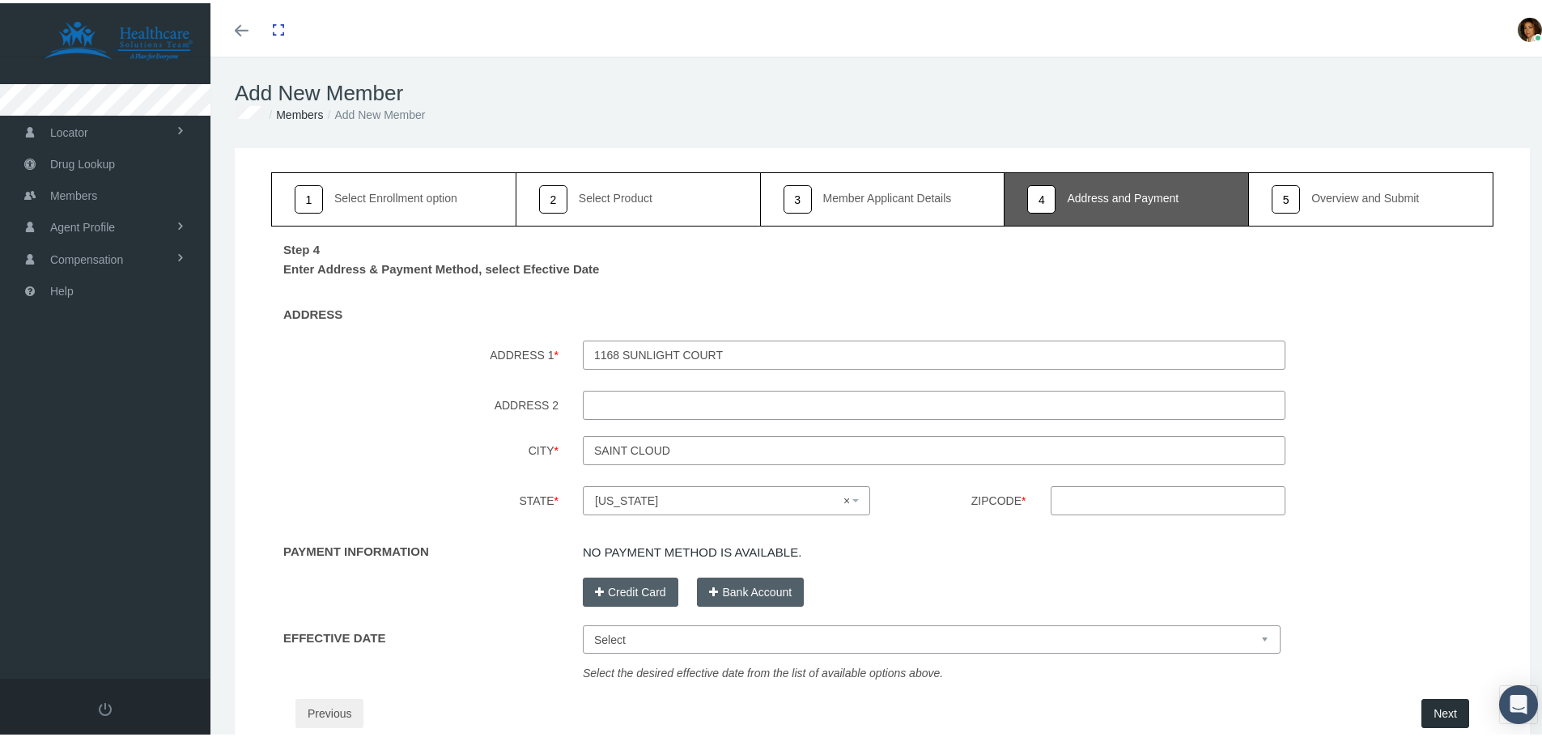
type input "Saint CLoud"
click at [1077, 488] on input "Zipcode *" at bounding box center [1169, 497] width 236 height 29
type input "34771"
click at [1412, 509] on div "Zipcode * 34771" at bounding box center [1193, 500] width 623 height 34
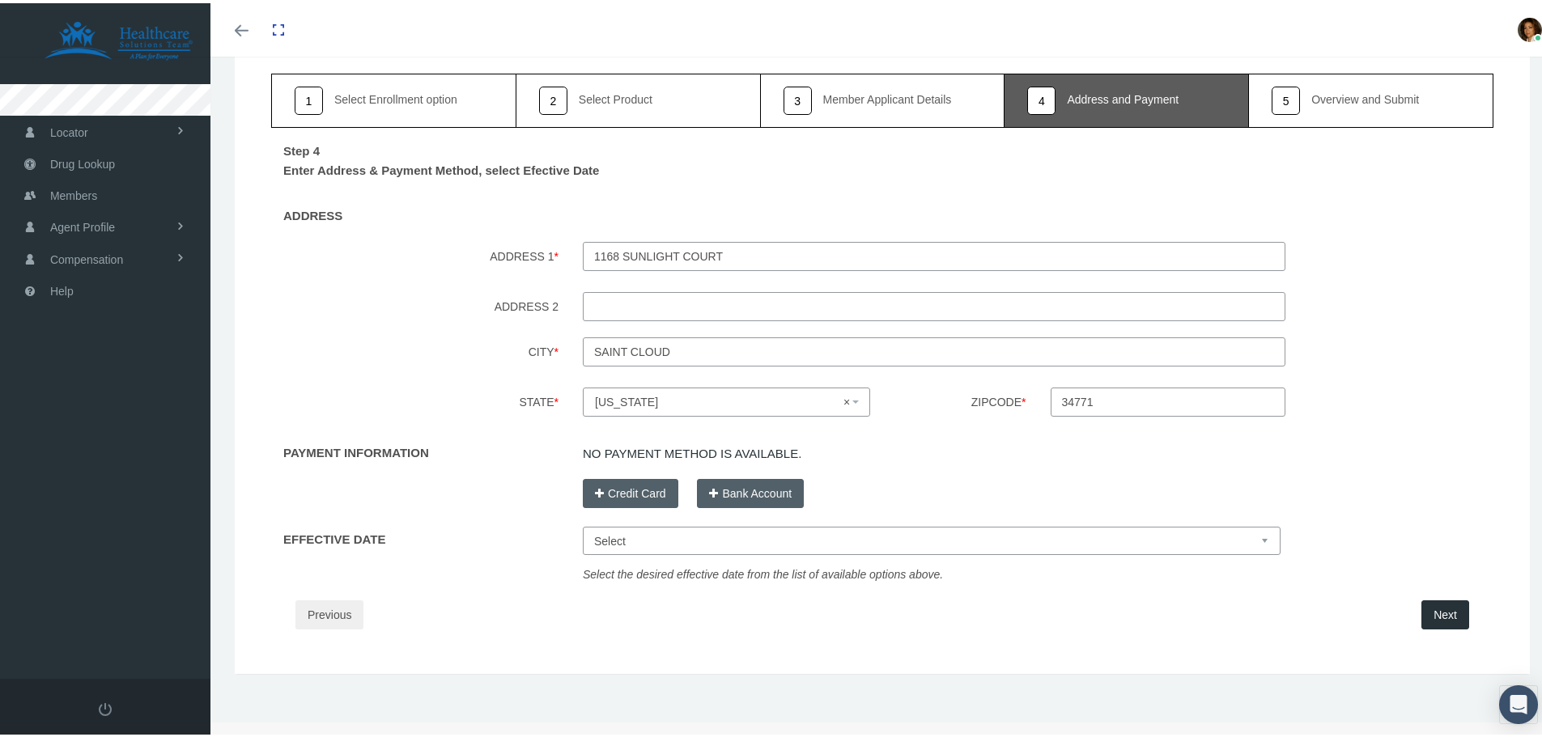
click at [640, 540] on select "Select Oct 1, 2025 Nov 1, 2025 Dec 1, 2025 Jan 1, 2026" at bounding box center [932, 538] width 698 height 28
select select "Oct 1, 2025"
click at [583, 524] on select "Select Oct 1, 2025 Nov 1, 2025 Dec 1, 2025 Jan 1, 2026" at bounding box center [932, 538] width 698 height 28
click at [775, 487] on button "Bank Account" at bounding box center [750, 490] width 107 height 29
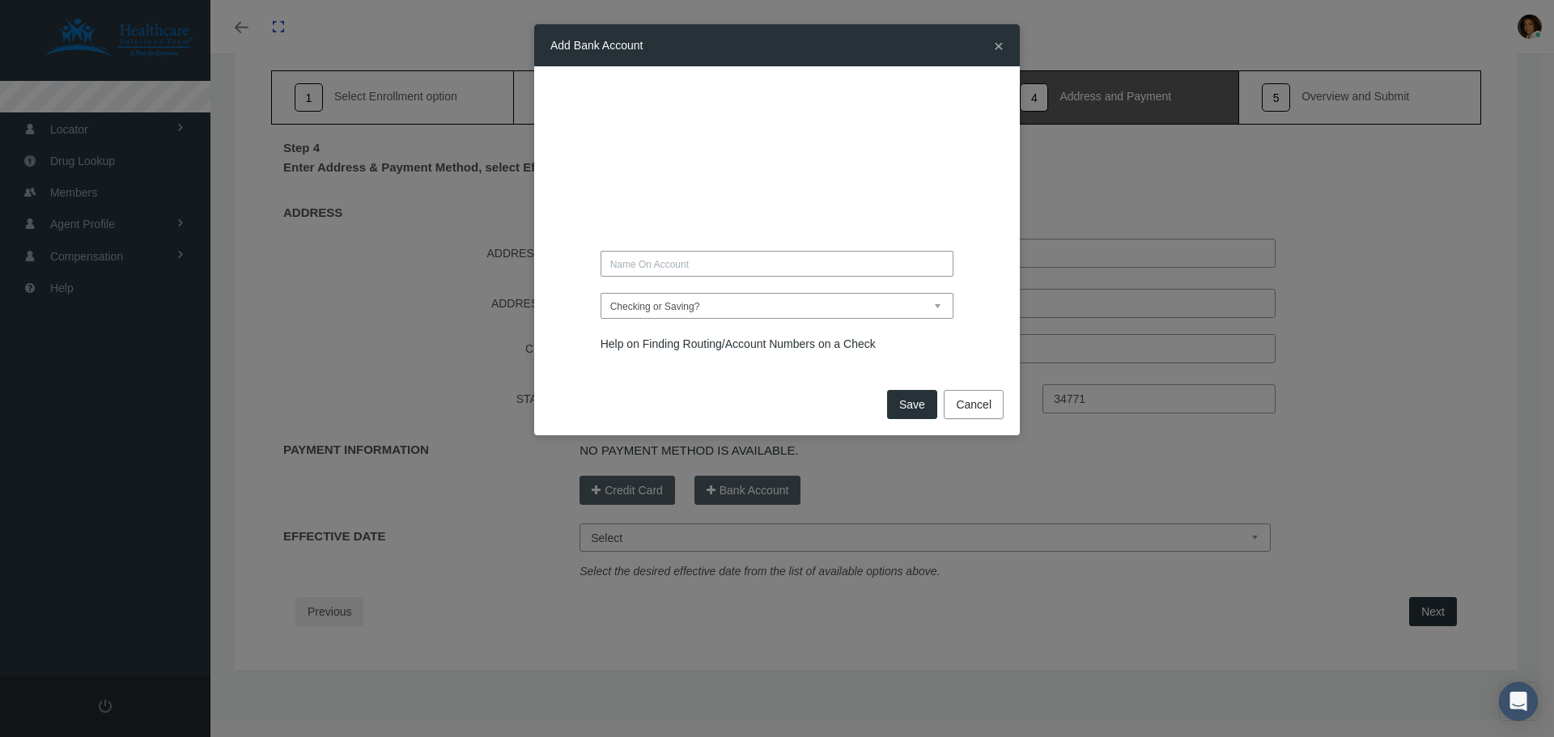
click at [719, 308] on select "Checking or Saving? Checking Saving" at bounding box center [778, 306] width 354 height 26
select select "Checking"
click at [601, 293] on select "Checking or Saving? Checking Saving" at bounding box center [778, 306] width 354 height 26
click at [728, 262] on input "text" at bounding box center [778, 264] width 354 height 26
type input "SHERI LABRIOLA"
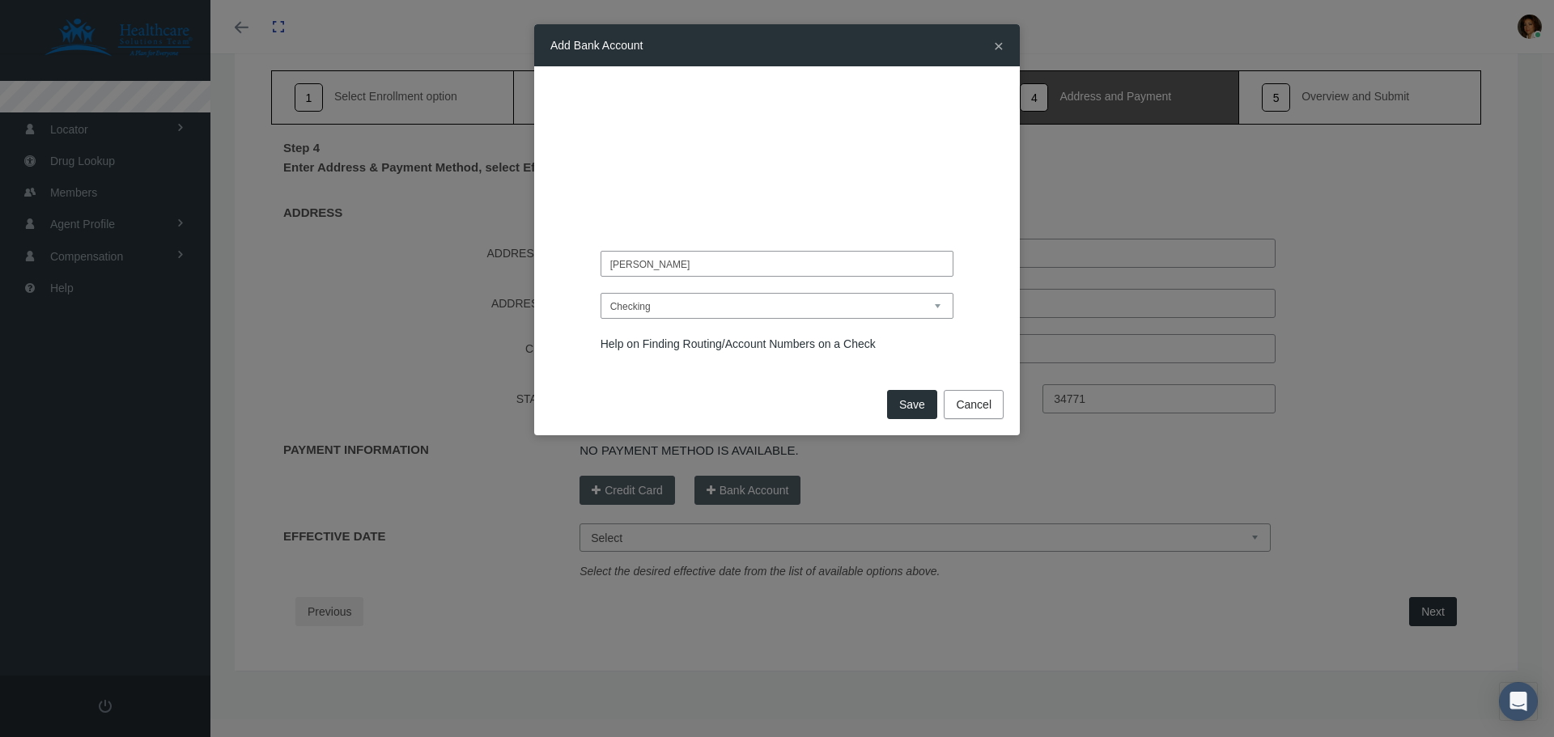
click at [578, 100] on div at bounding box center [776, 96] width 453 height 26
click at [581, 178] on div at bounding box center [776, 180] width 453 height 26
click at [910, 410] on button "Save" at bounding box center [912, 404] width 50 height 29
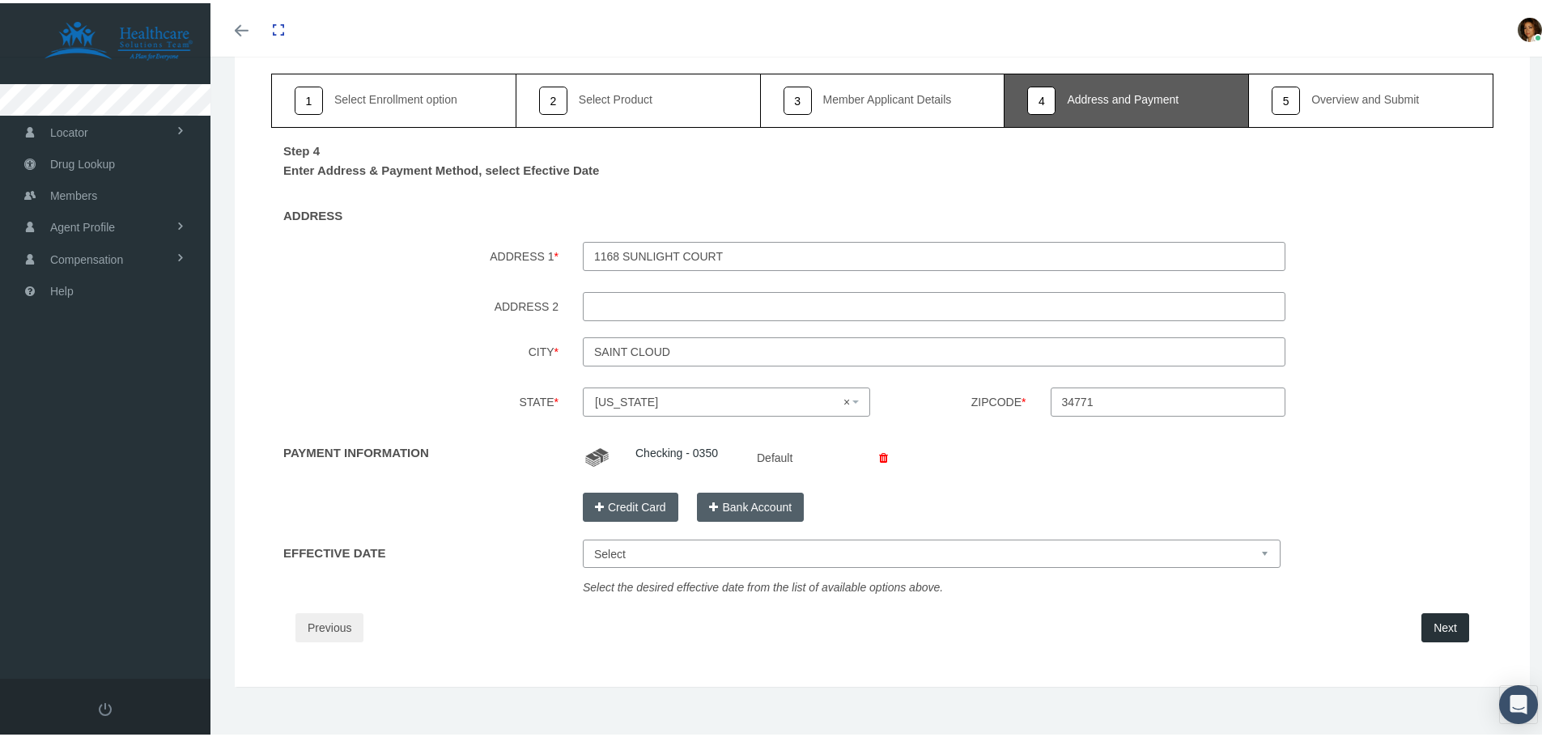
click at [1444, 631] on button "Next" at bounding box center [1445, 624] width 48 height 29
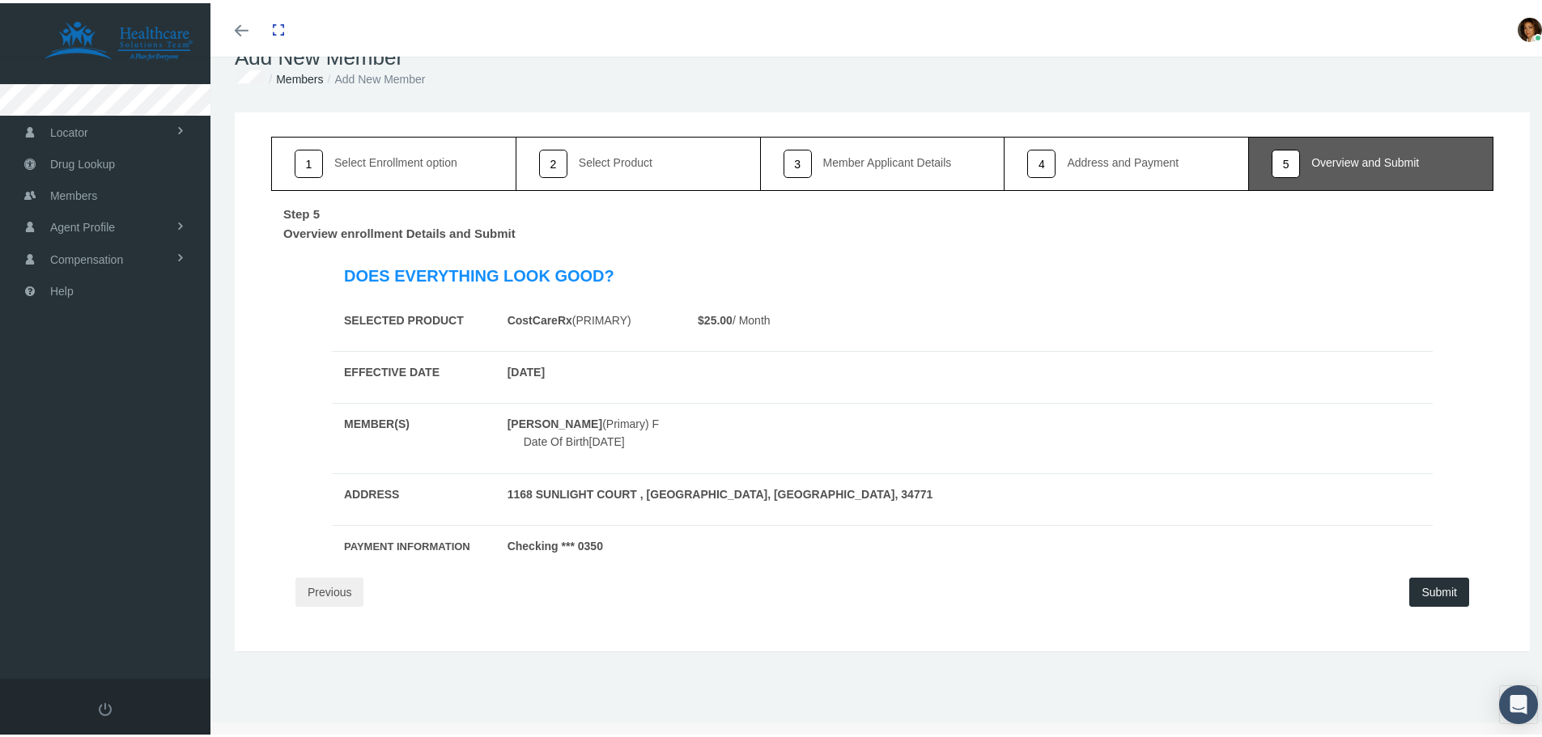
scroll to position [0, 0]
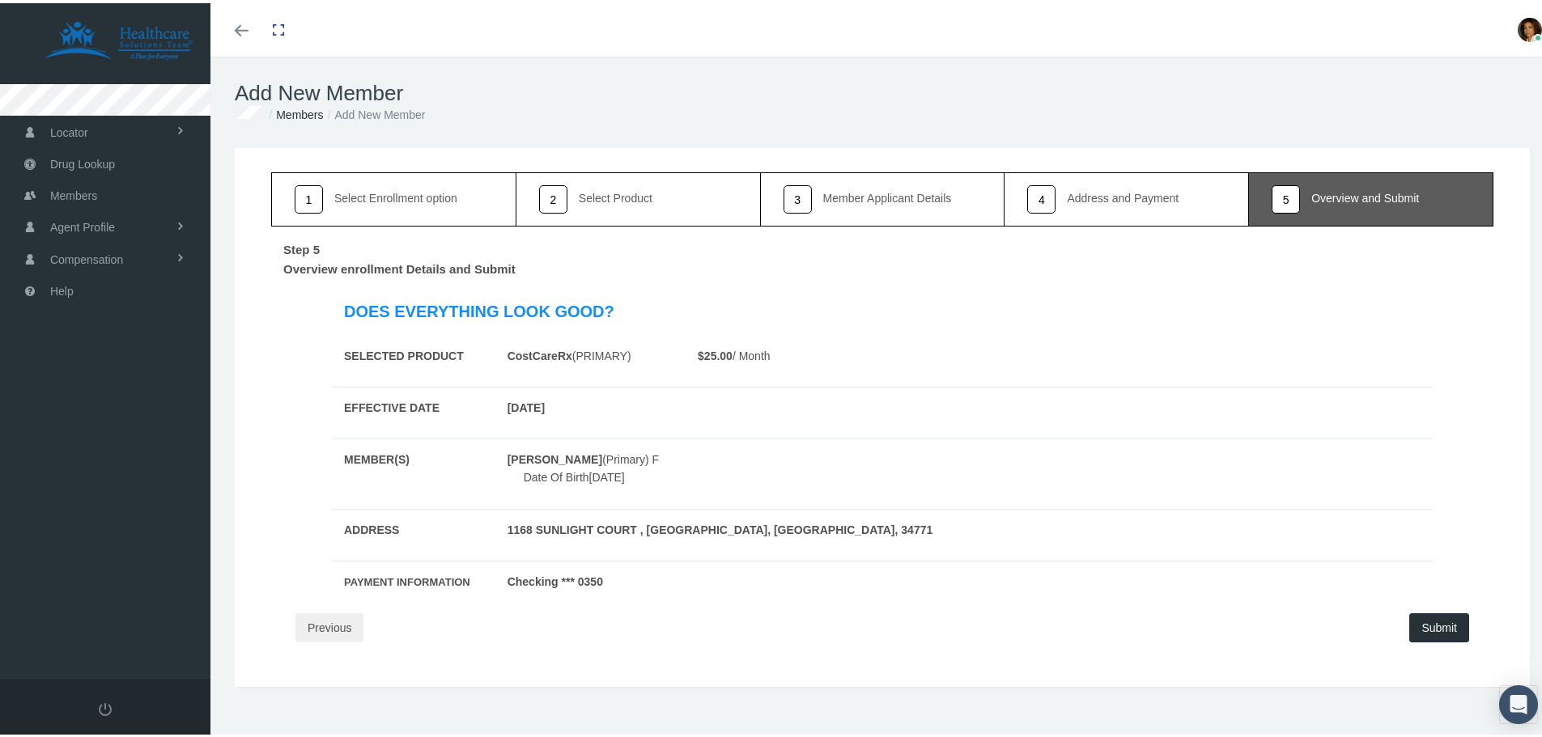
click at [1435, 621] on button "Submit" at bounding box center [1439, 624] width 60 height 29
